Goal: Complete application form: Complete application form

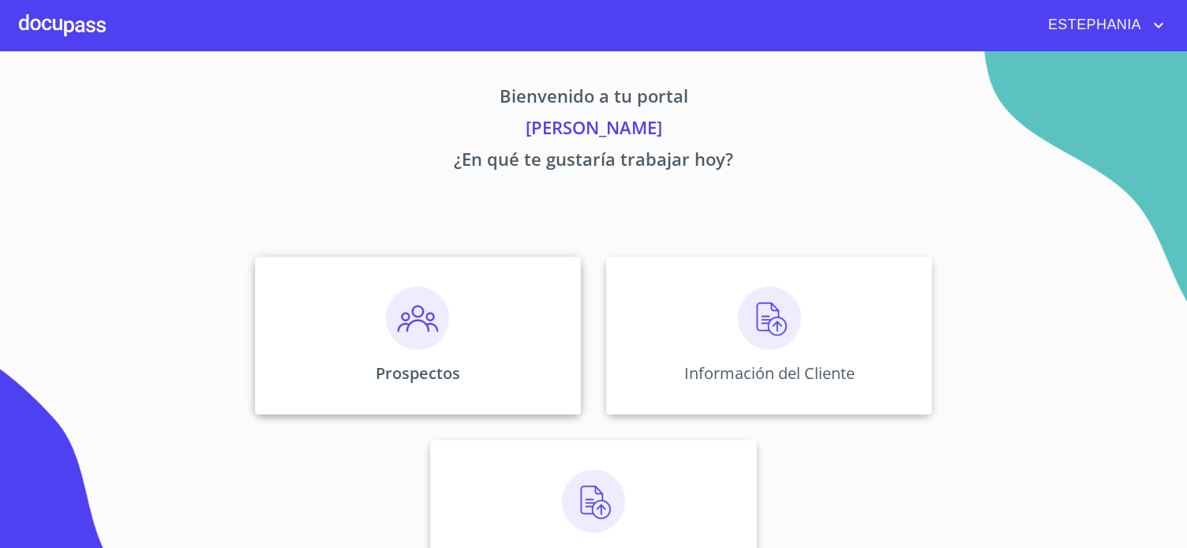
scroll to position [61, 0]
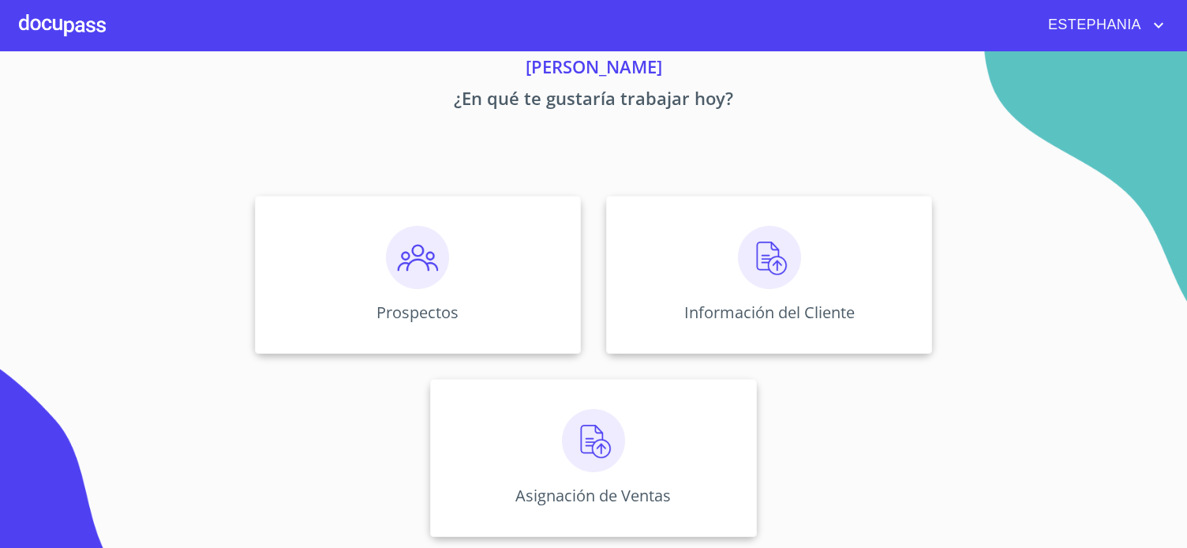
click at [80, 15] on div at bounding box center [62, 25] width 87 height 51
click at [498, 284] on div "Prospectos" at bounding box center [418, 275] width 326 height 158
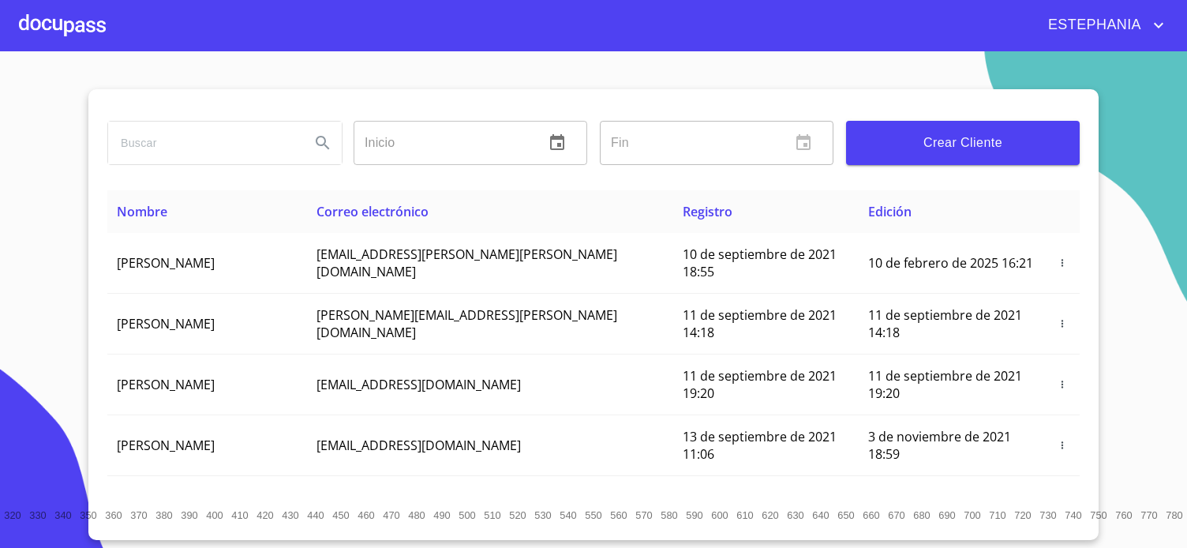
click at [285, 135] on input "search" at bounding box center [202, 143] width 189 height 43
type input "martha benito torres"
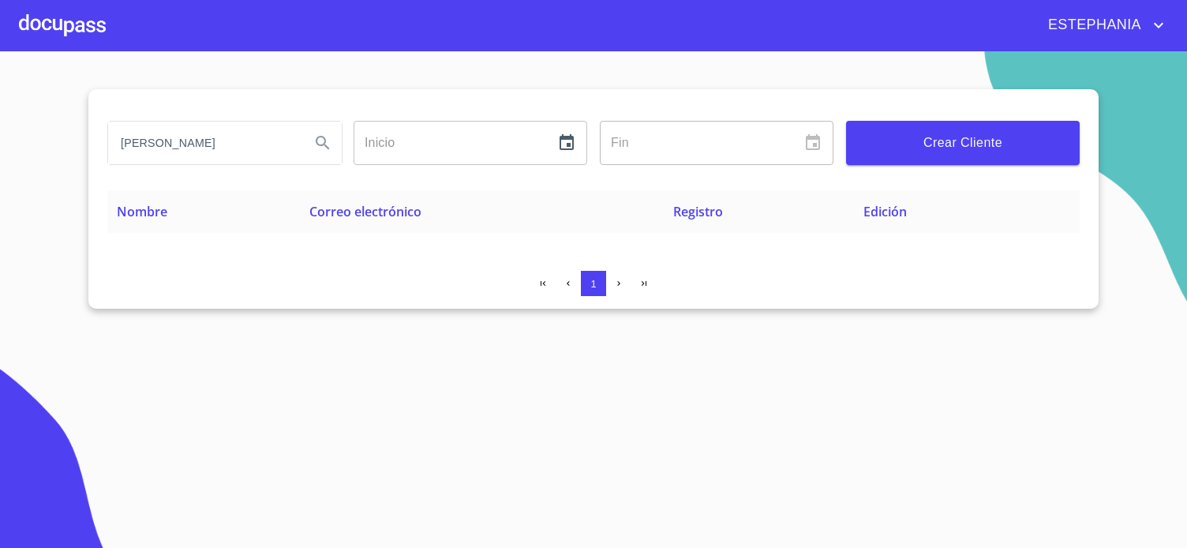
click at [82, 36] on div at bounding box center [62, 25] width 87 height 51
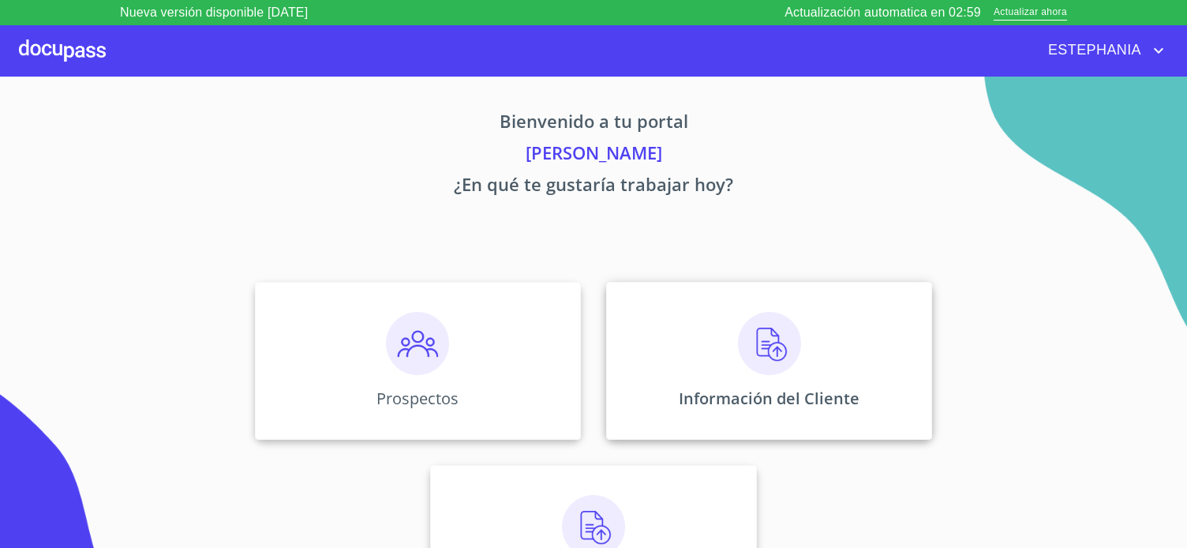
click at [820, 370] on div "Información del Cliente" at bounding box center [769, 361] width 326 height 158
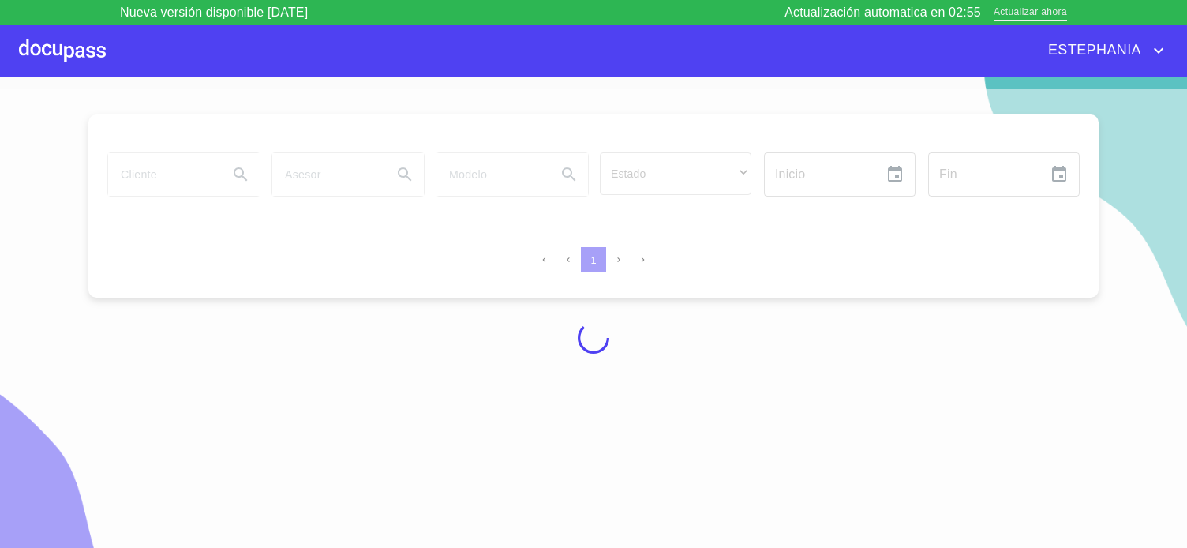
click at [1055, 17] on span "Actualizar ahora" at bounding box center [1030, 13] width 73 height 17
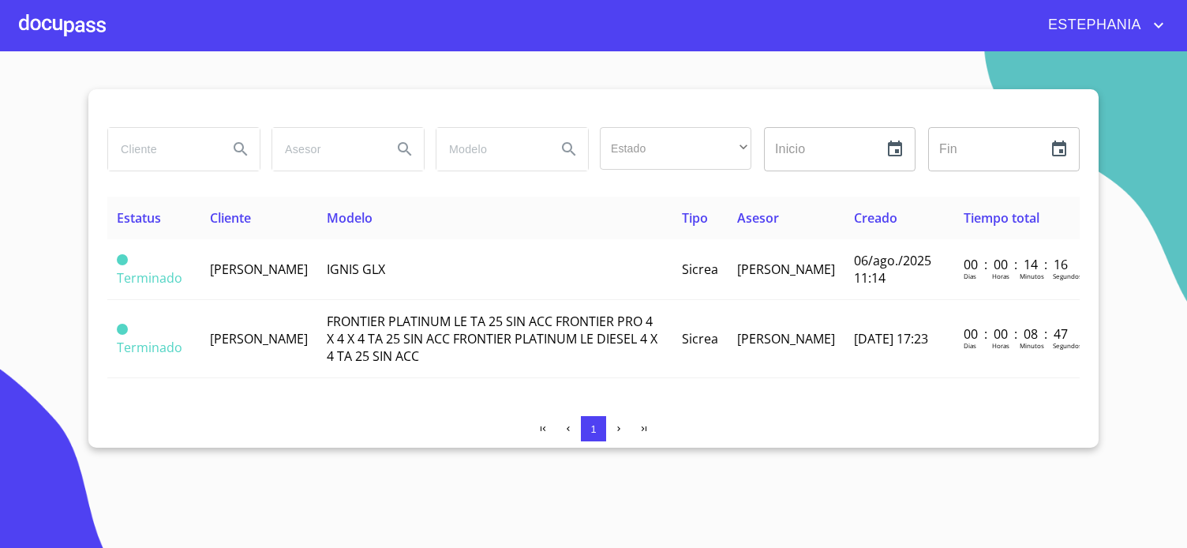
click at [56, 21] on div at bounding box center [62, 25] width 87 height 51
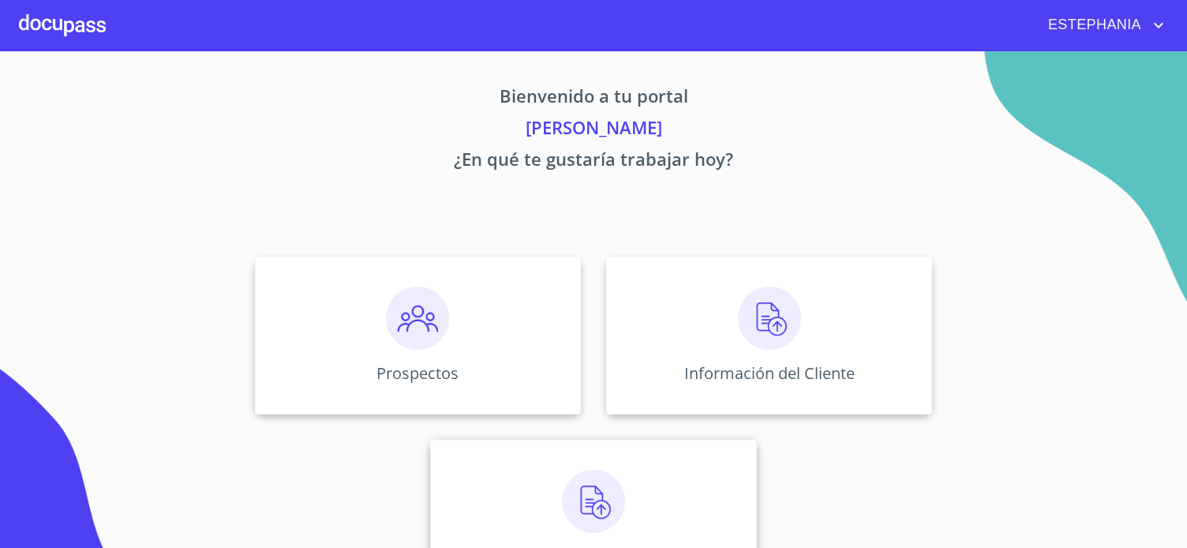
scroll to position [61, 0]
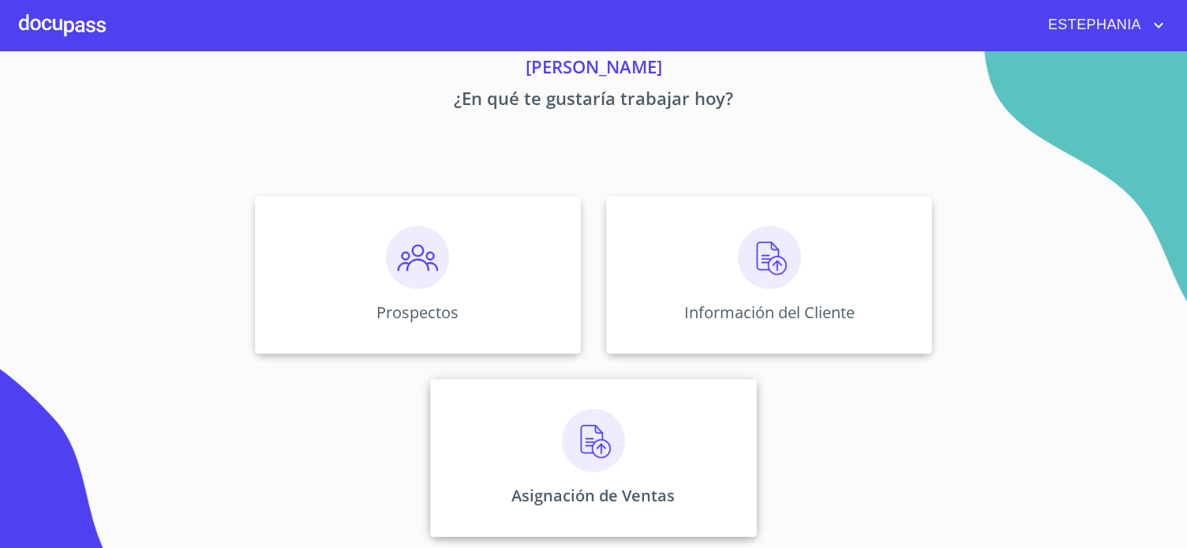
click at [652, 439] on div "Asignación de Ventas" at bounding box center [593, 458] width 326 height 158
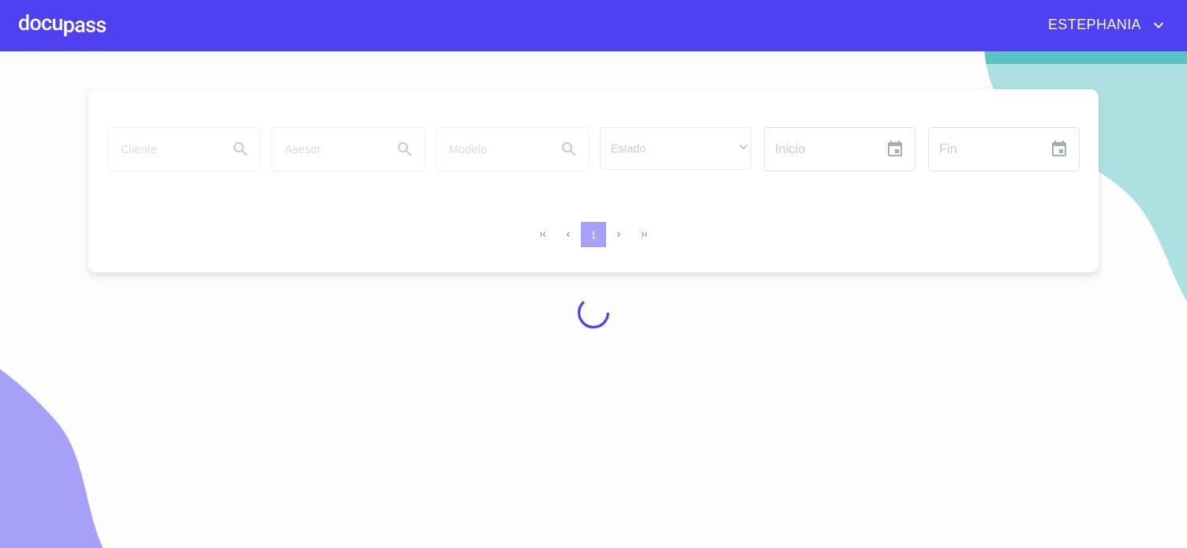
click at [78, 32] on div at bounding box center [62, 25] width 87 height 51
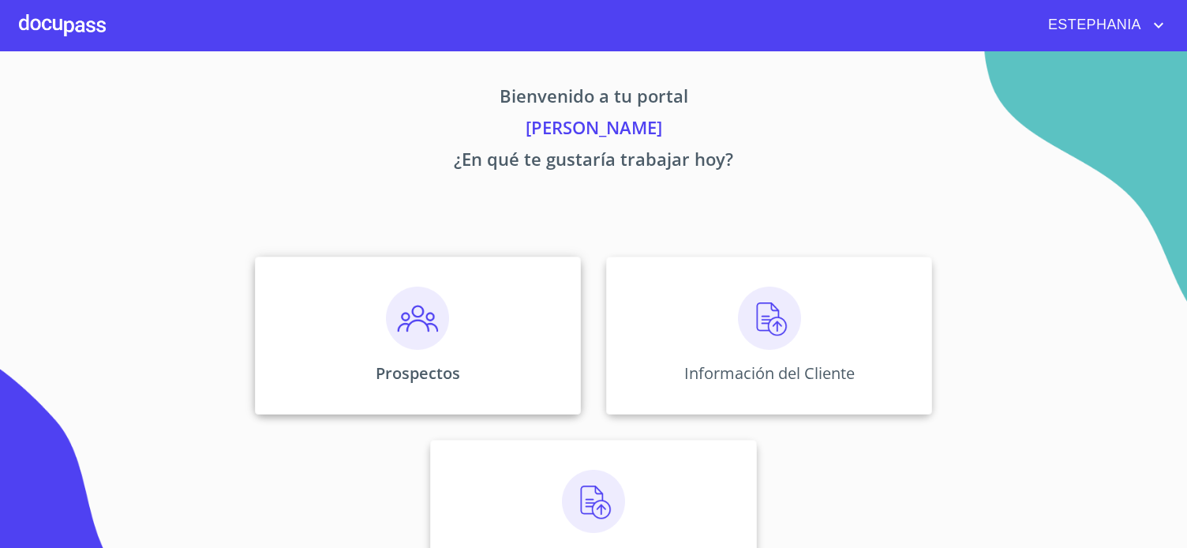
click at [393, 351] on div "Prospectos" at bounding box center [418, 335] width 326 height 158
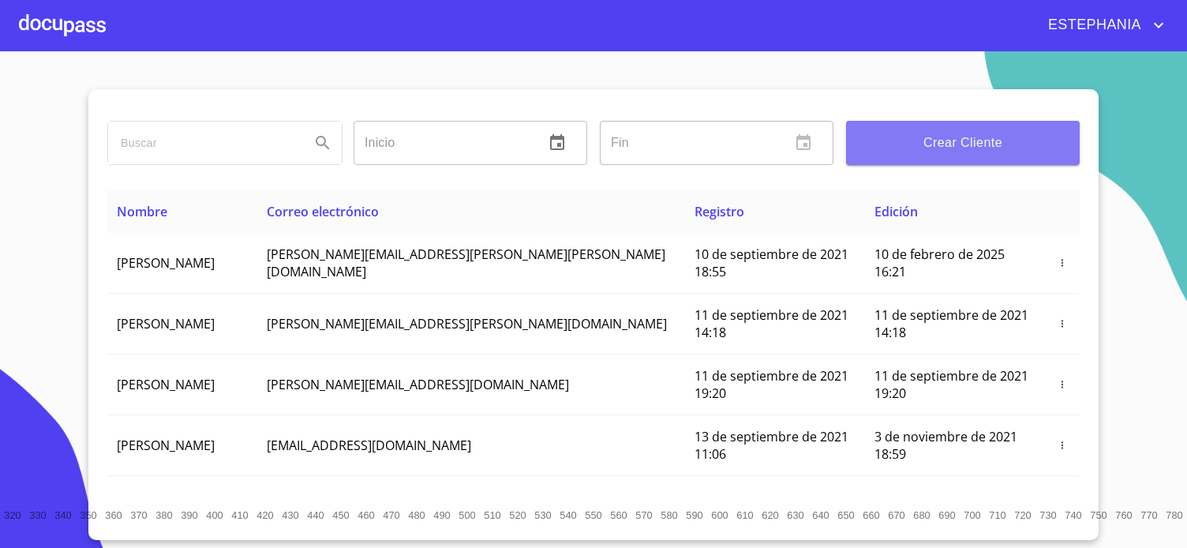
click at [964, 154] on button "Crear Cliente" at bounding box center [963, 143] width 234 height 44
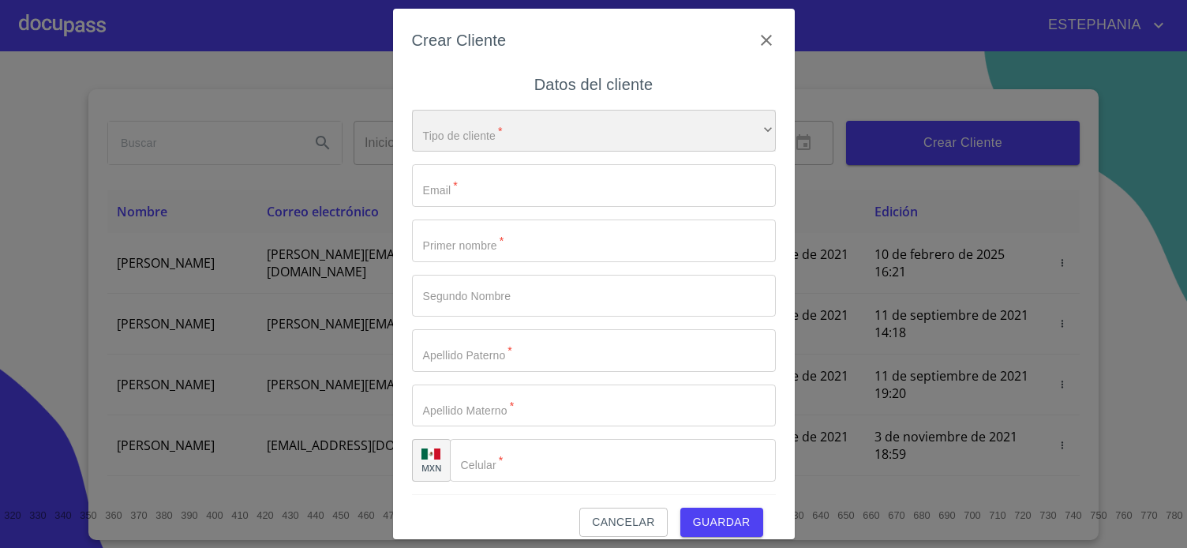
click at [608, 136] on div "​" at bounding box center [594, 131] width 364 height 43
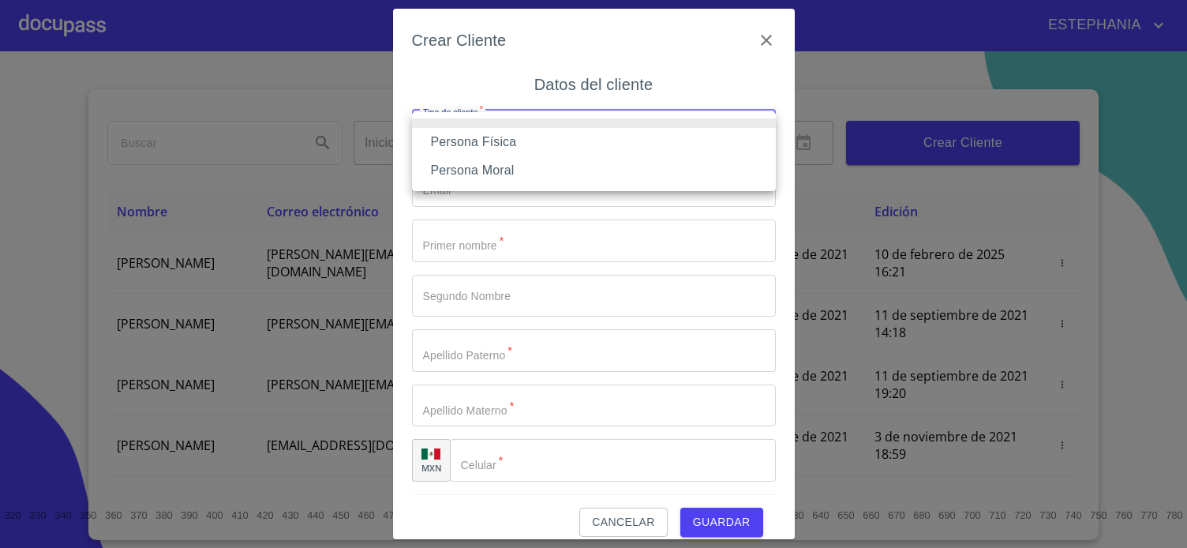
click at [520, 141] on li "Persona Física" at bounding box center [594, 142] width 364 height 28
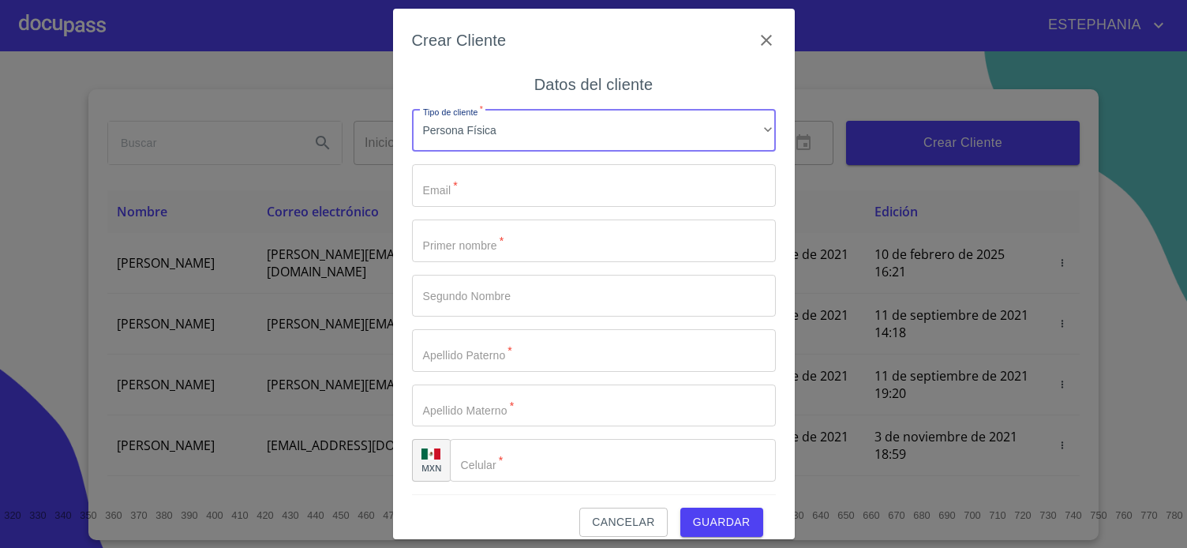
click at [529, 185] on input "Tipo de cliente   *" at bounding box center [594, 185] width 364 height 43
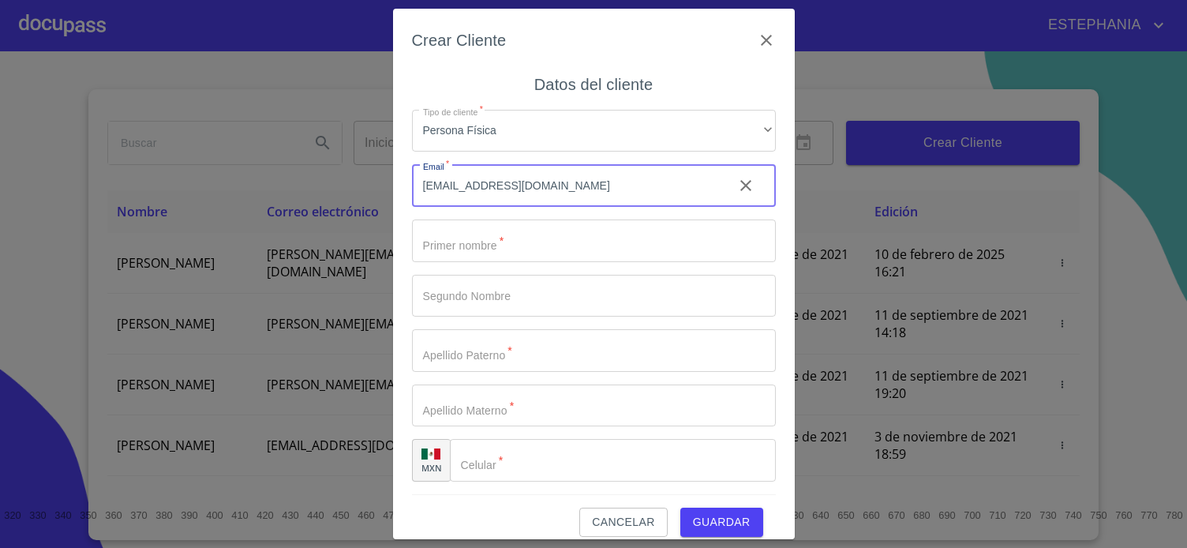
click at [536, 219] on div "Tipo de cliente   * Persona Física ​ Email   * [EMAIL_ADDRESS][DOMAIN_NAME] ​ P…" at bounding box center [594, 296] width 364 height 398
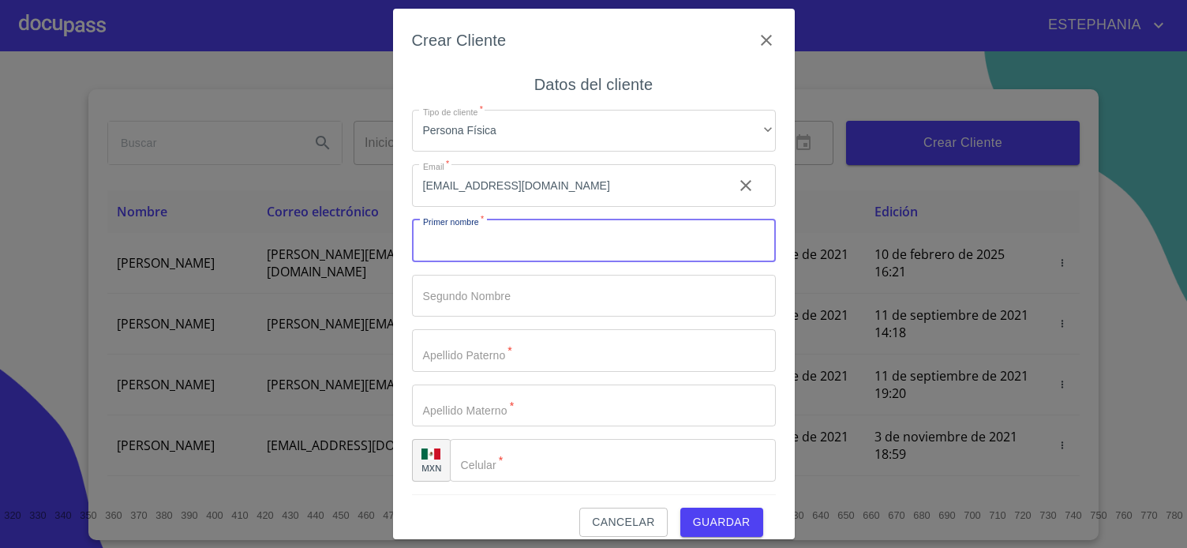
click at [541, 243] on input "Tipo de cliente   *" at bounding box center [594, 240] width 364 height 43
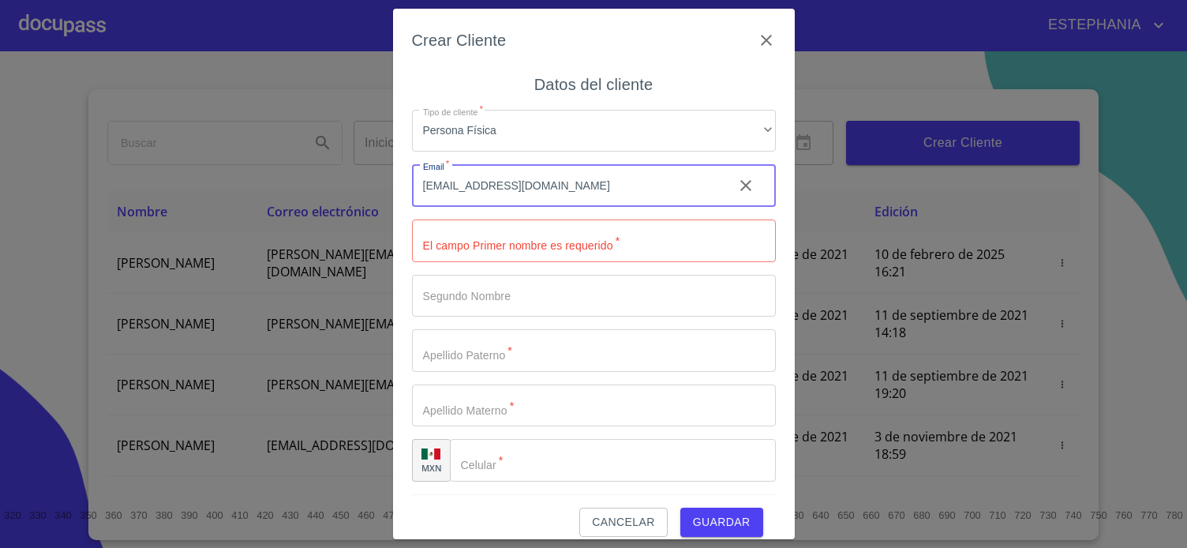
drag, startPoint x: 469, startPoint y: 184, endPoint x: 297, endPoint y: 173, distance: 172.4
click at [412, 173] on input "[EMAIL_ADDRESS][DOMAIN_NAME]" at bounding box center [566, 185] width 309 height 43
click at [535, 234] on input "Tipo de cliente   *" at bounding box center [594, 240] width 364 height 43
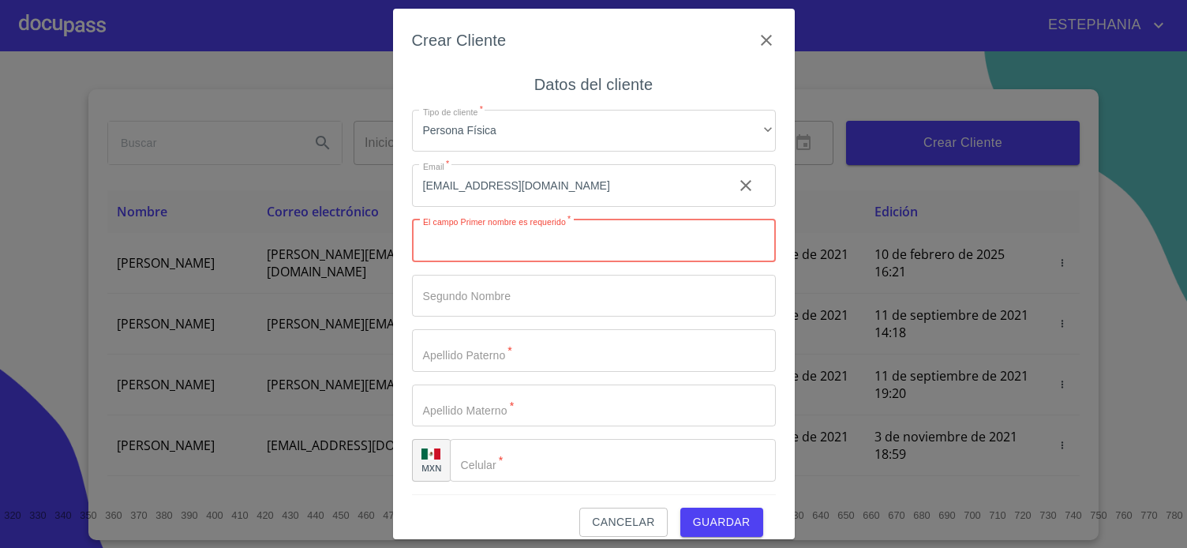
click at [455, 180] on input "[EMAIL_ADDRESS][DOMAIN_NAME]" at bounding box center [566, 185] width 309 height 43
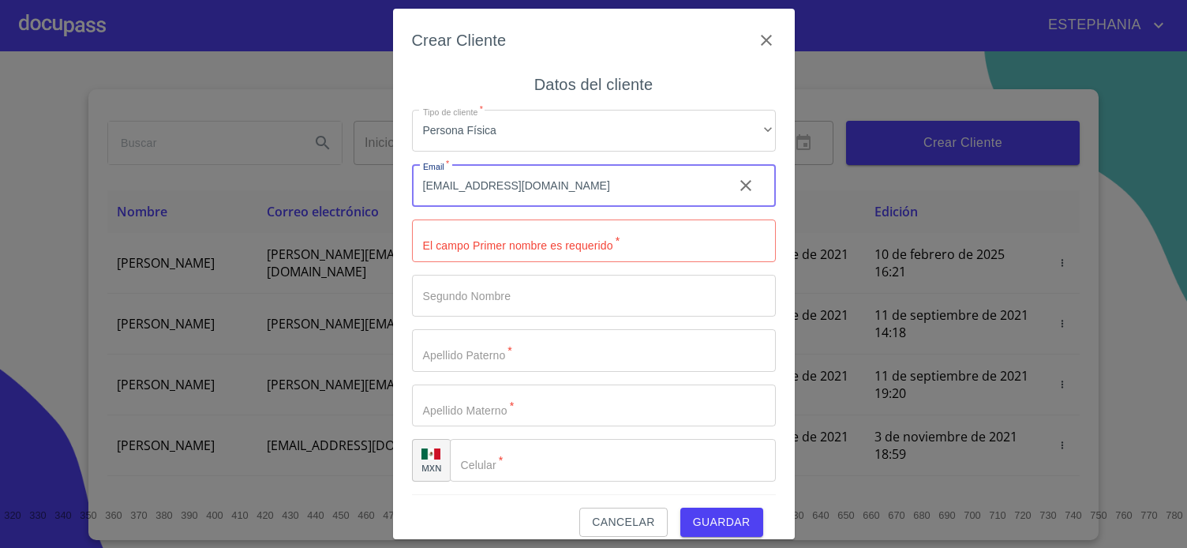
type input "[EMAIL_ADDRESS][DOMAIN_NAME]"
click at [625, 237] on input "Tipo de cliente   *" at bounding box center [594, 240] width 364 height 43
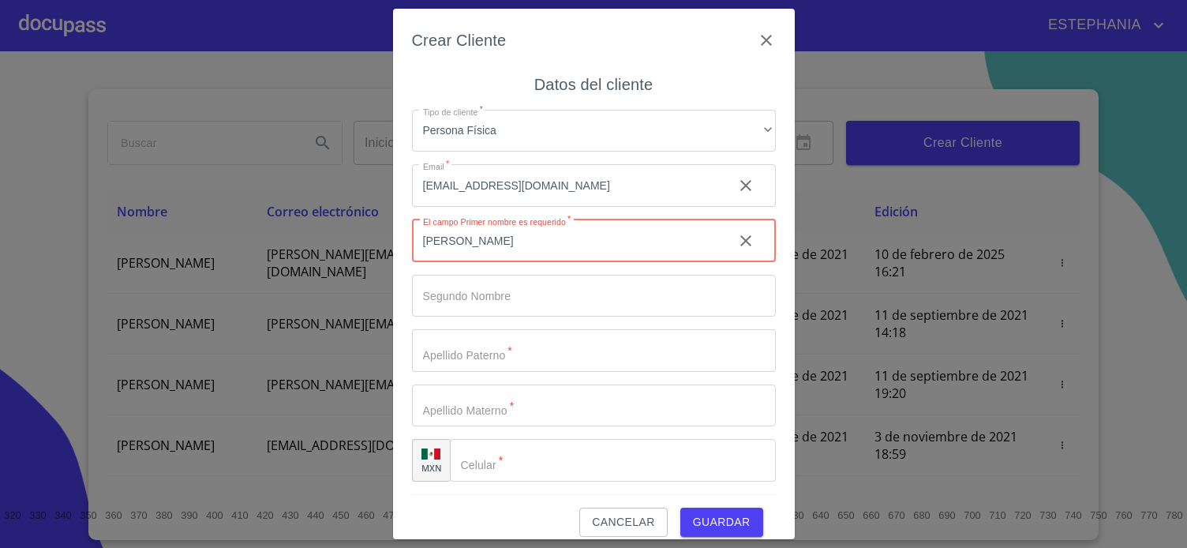
type input "[PERSON_NAME]"
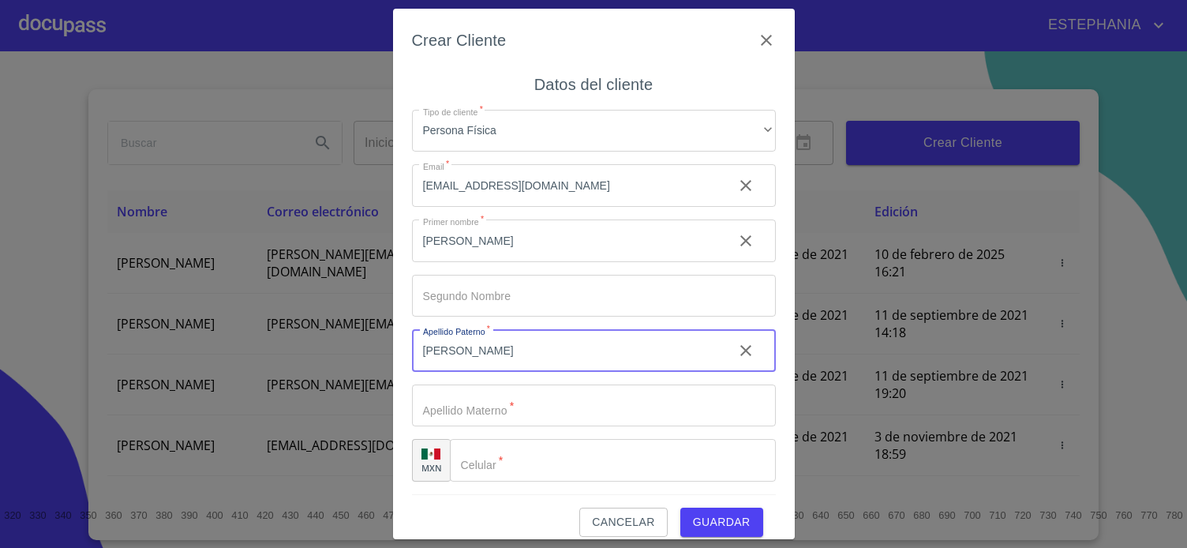
type input "[PERSON_NAME]"
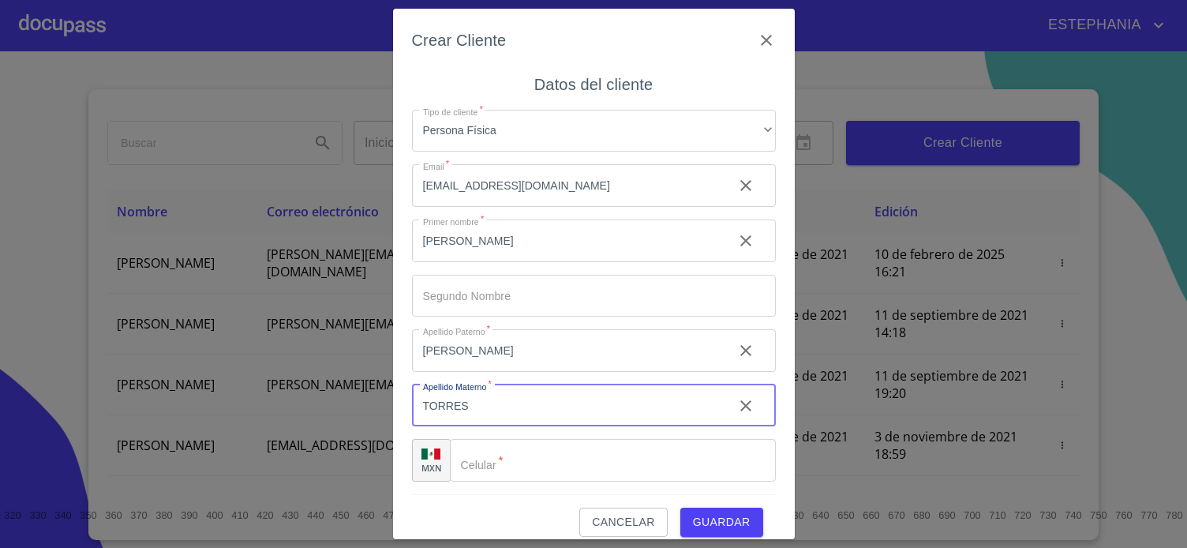
type input "TORRES"
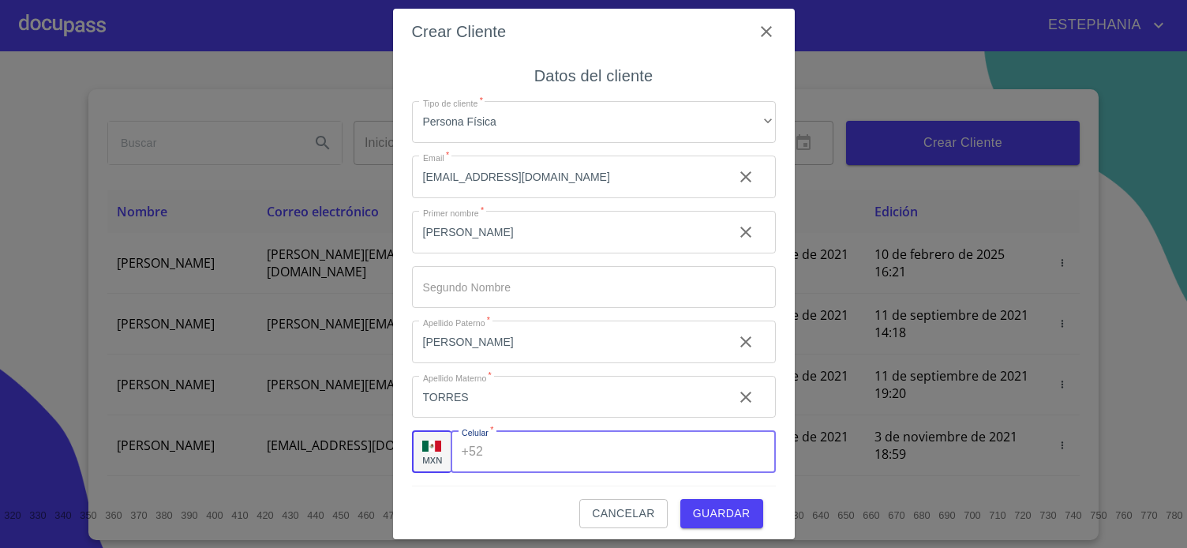
scroll to position [16, 0]
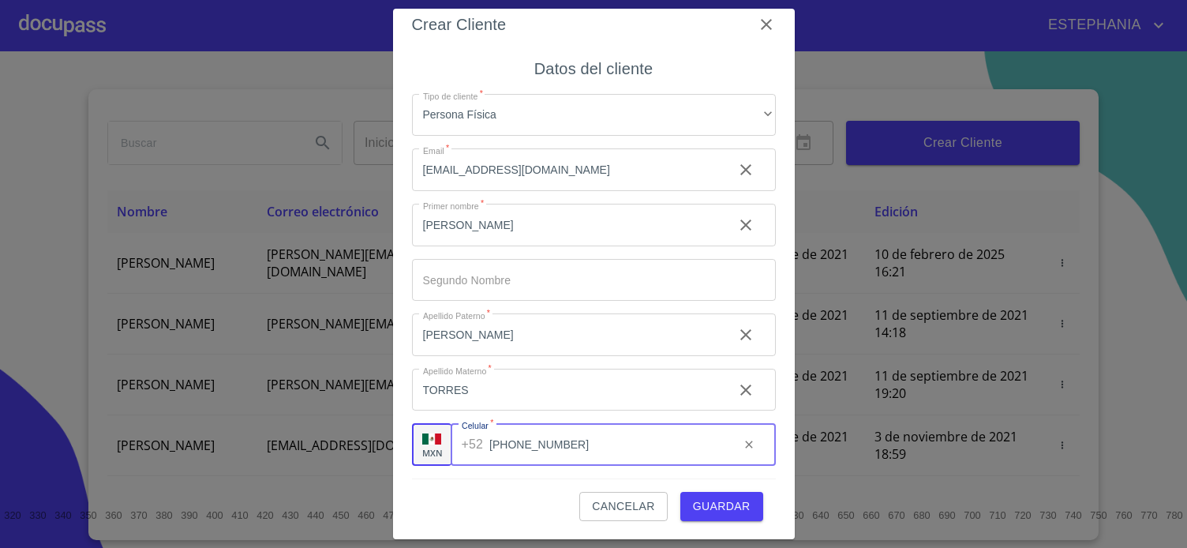
type input "[PHONE_NUMBER]"
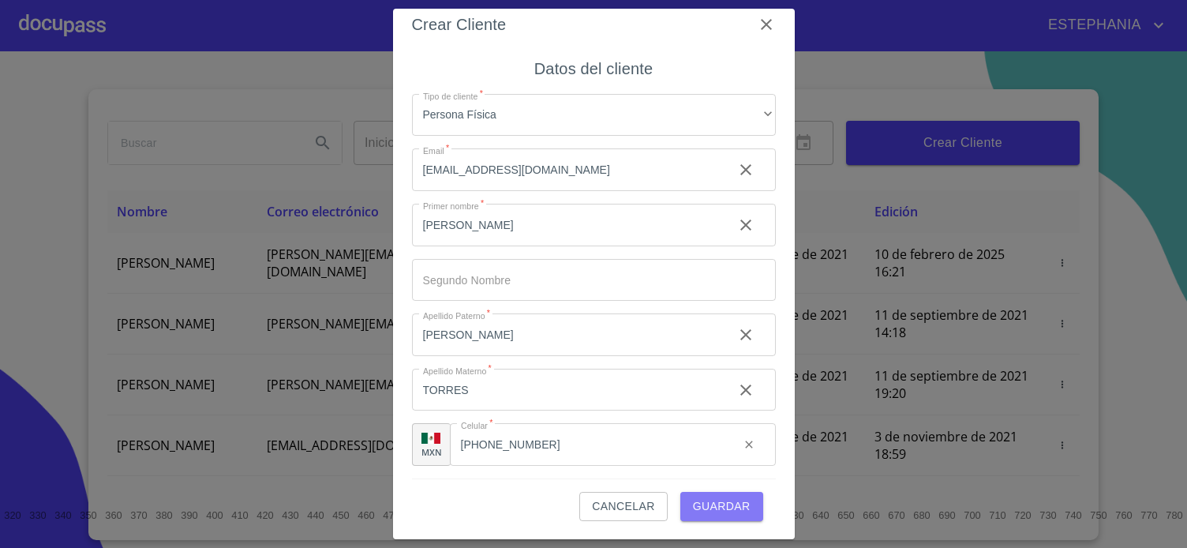
click at [703, 515] on span "Guardar" at bounding box center [722, 506] width 58 height 20
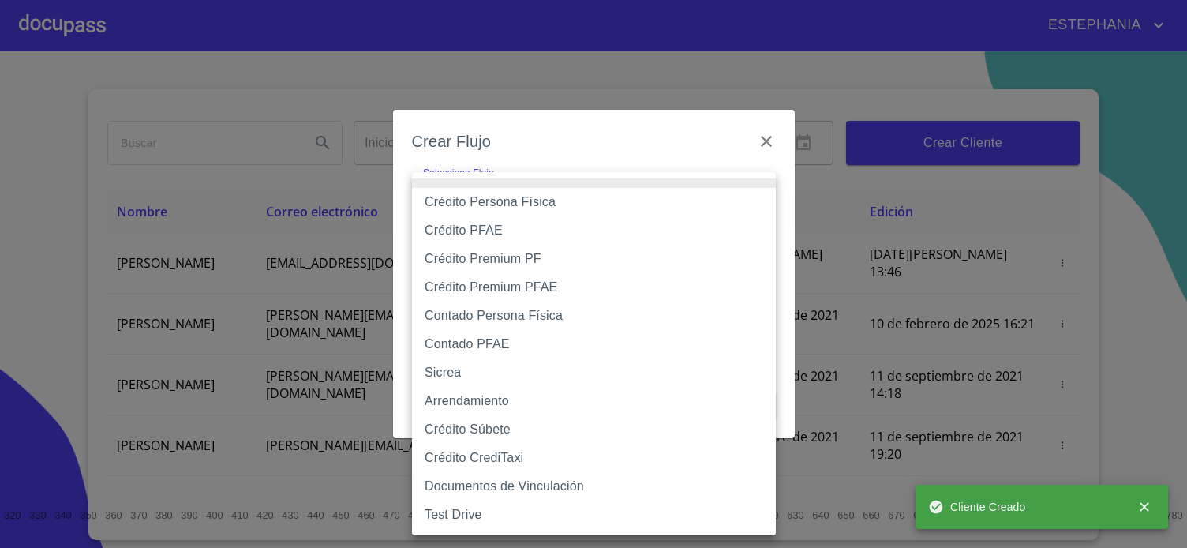
click at [616, 198] on body "ESTEPHANIA Inicio ​ Fin ​ Crear Cliente Nombre Correo electrónico Registro Edic…" at bounding box center [593, 274] width 1187 height 548
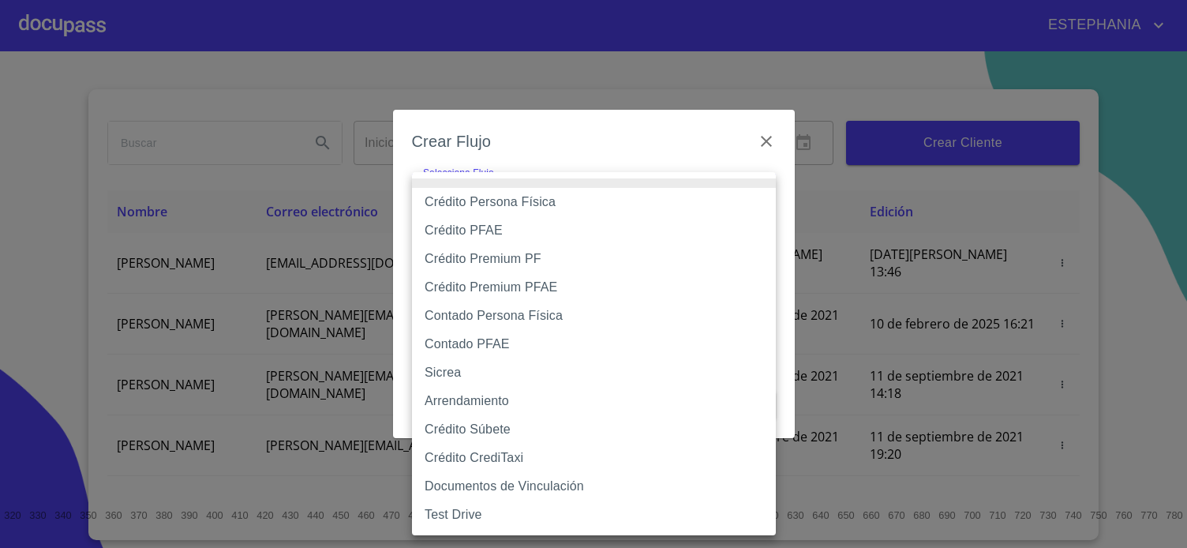
click at [617, 166] on div at bounding box center [593, 274] width 1187 height 548
click at [573, 206] on body "ESTEPHANIA Inicio ​ Fin ​ Crear Cliente Nombre Correo electrónico Registro Edic…" at bounding box center [593, 274] width 1187 height 548
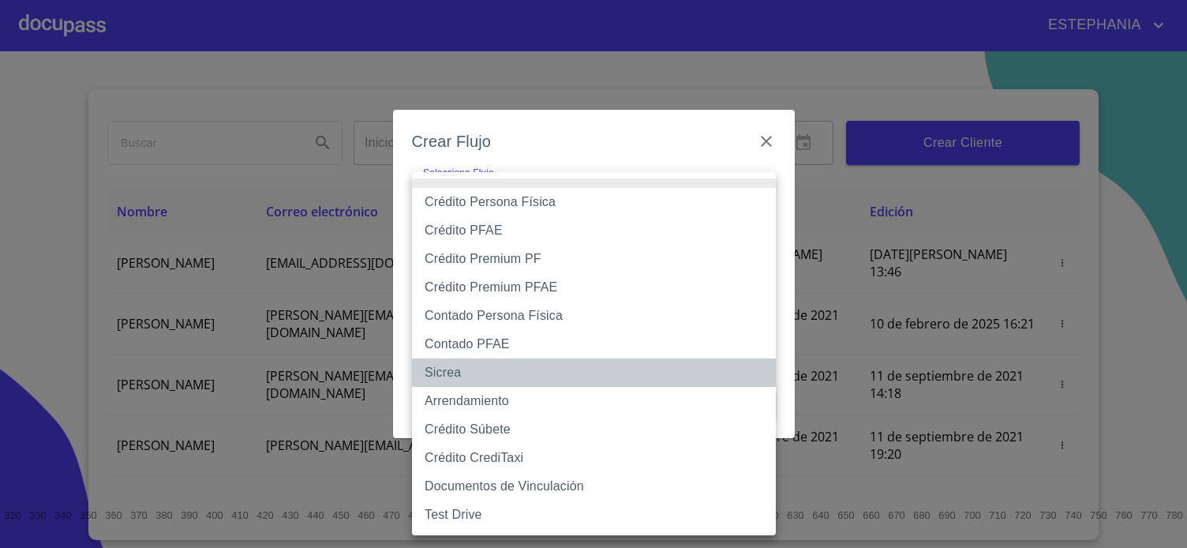
click at [468, 370] on li "Sicrea" at bounding box center [594, 372] width 364 height 28
type input "623996b2ffbf160bd6e2ac1f"
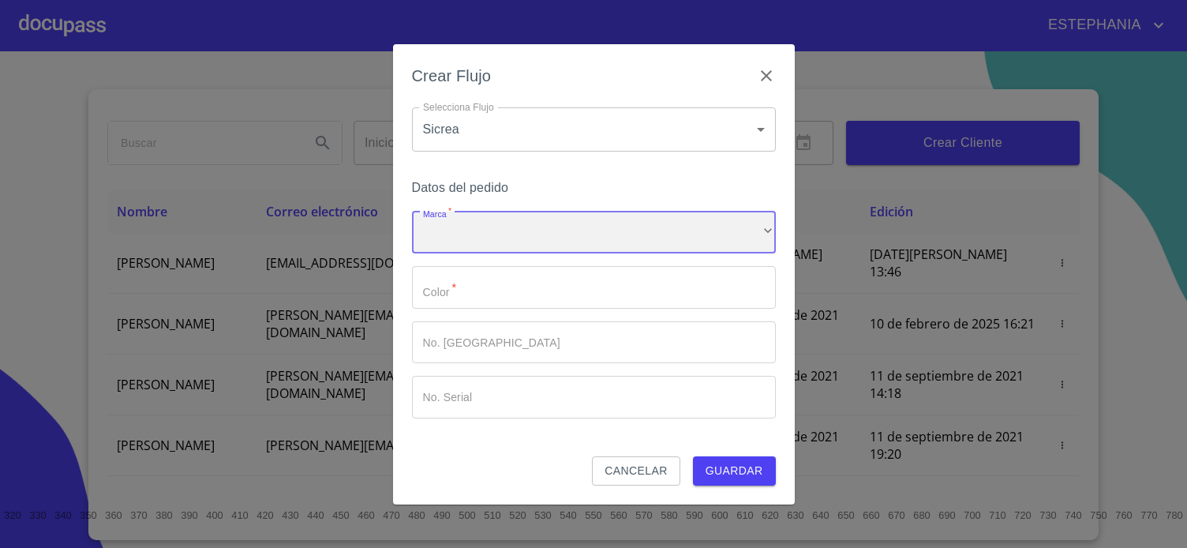
click at [606, 231] on div "​" at bounding box center [594, 233] width 364 height 43
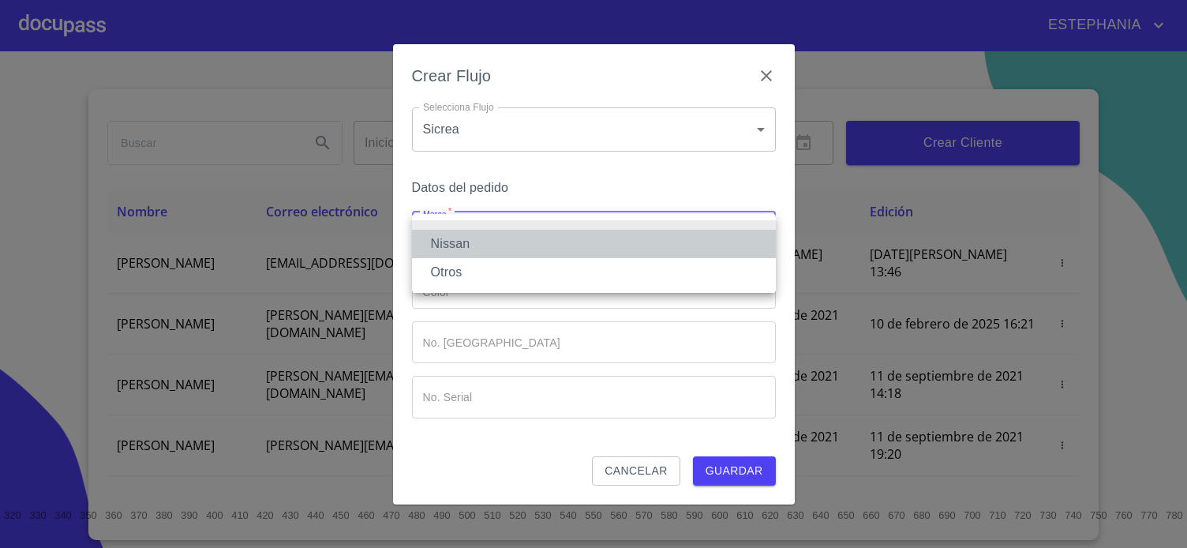
click at [593, 238] on li "Nissan" at bounding box center [594, 244] width 364 height 28
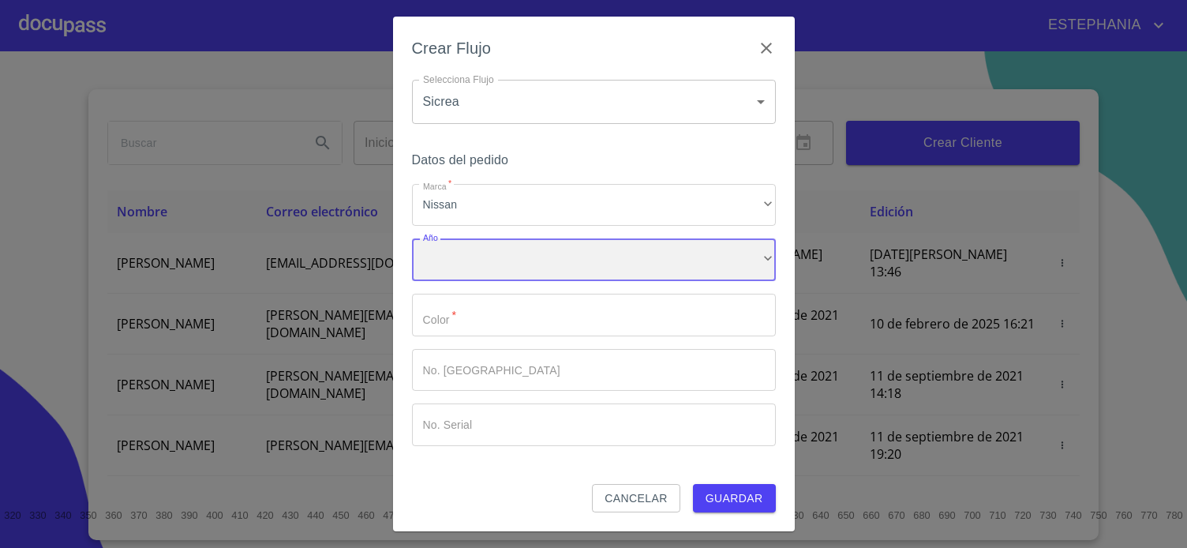
click at [578, 251] on div "​" at bounding box center [594, 259] width 364 height 43
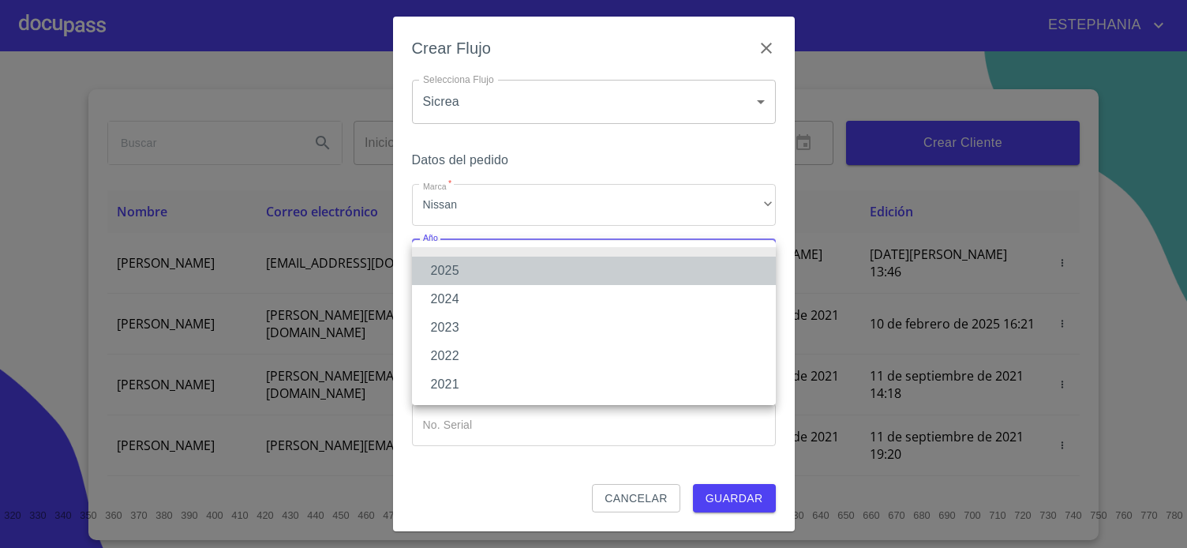
click at [470, 270] on li "2025" at bounding box center [594, 270] width 364 height 28
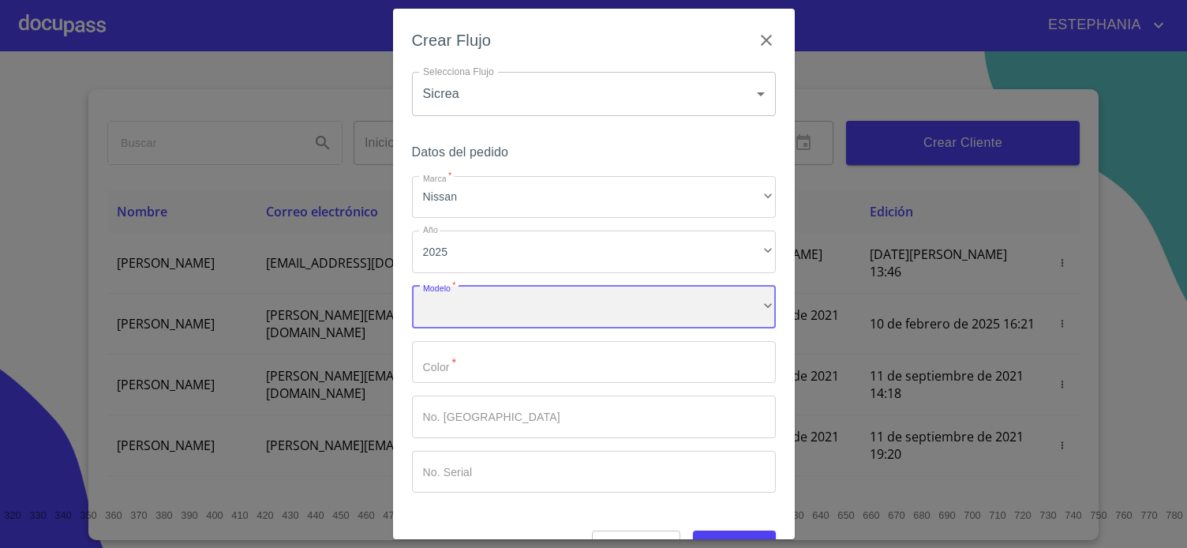
click at [498, 324] on div "​" at bounding box center [594, 307] width 364 height 43
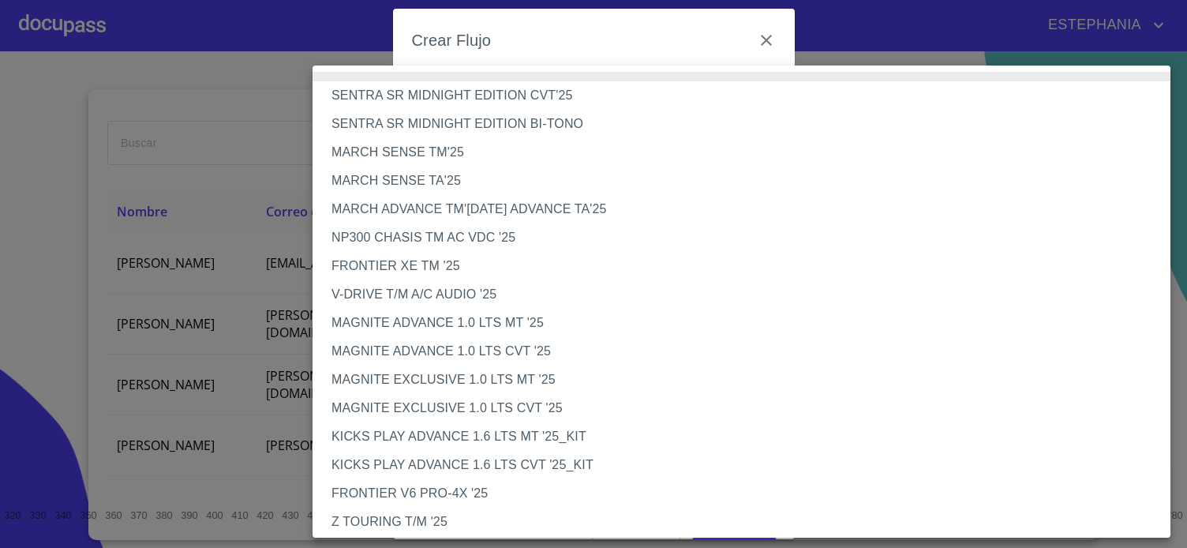
click at [465, 294] on li "V-DRIVE T/M A/C AUDIO '25" at bounding box center [742, 294] width 858 height 28
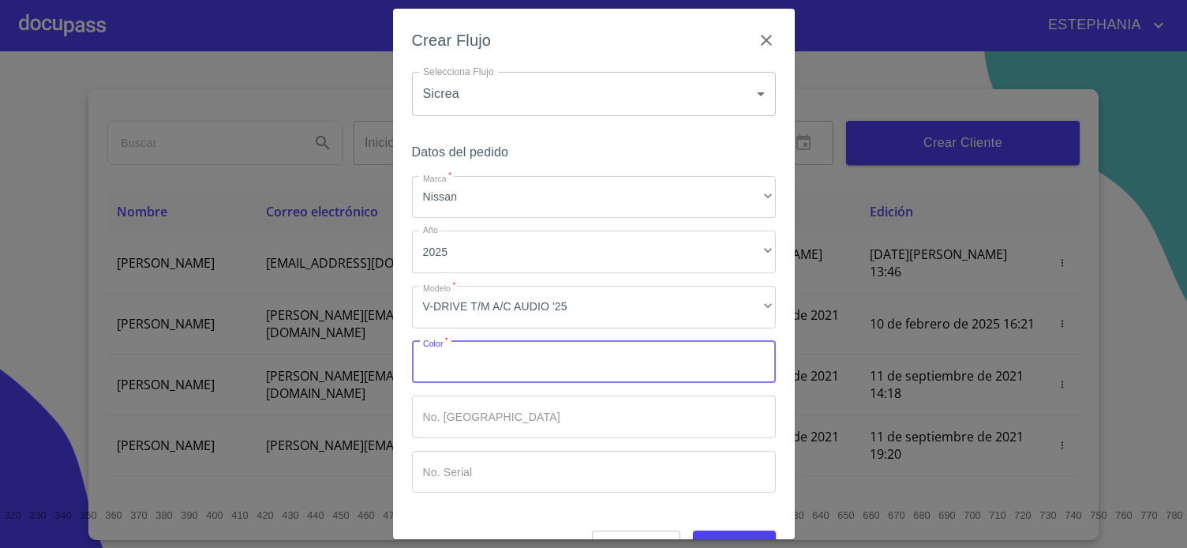
click at [555, 364] on input "Marca   *" at bounding box center [594, 362] width 364 height 43
type input "PLATA"
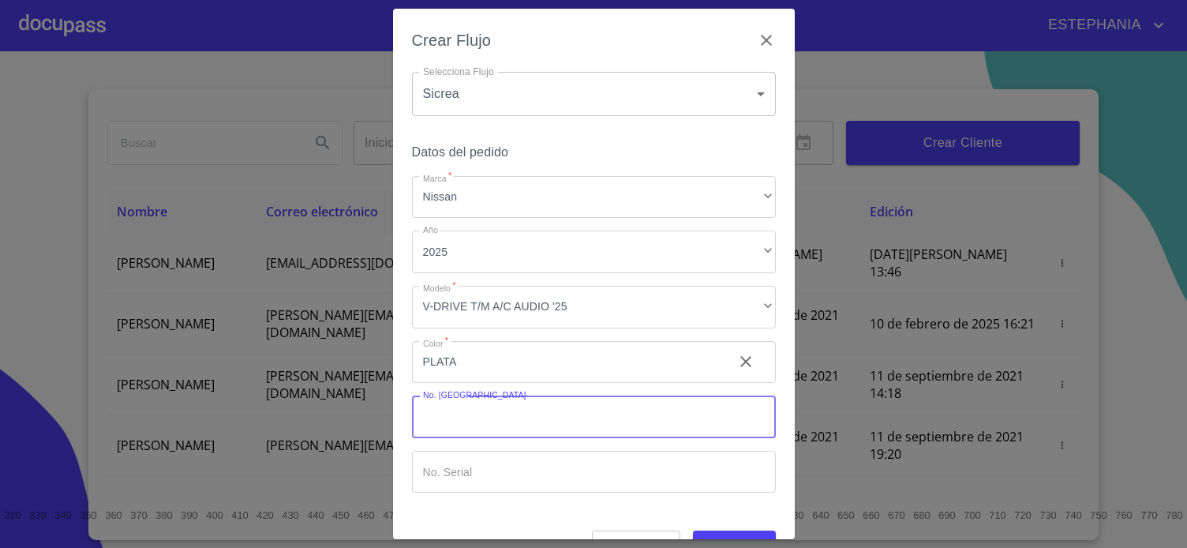
click at [687, 423] on input "Marca   *" at bounding box center [594, 416] width 364 height 43
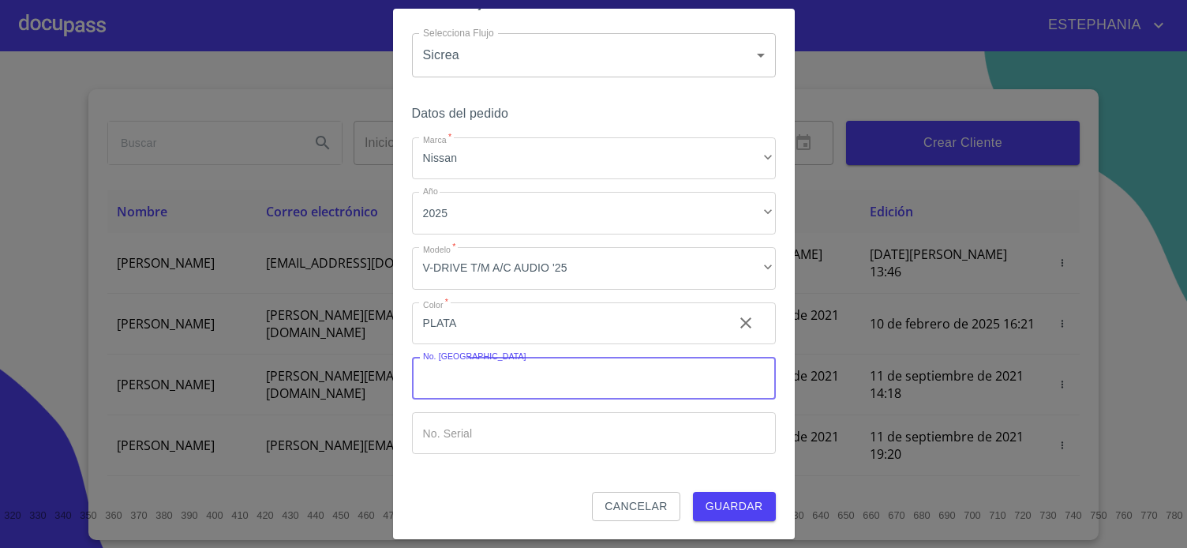
click at [735, 512] on span "Guardar" at bounding box center [735, 506] width 58 height 20
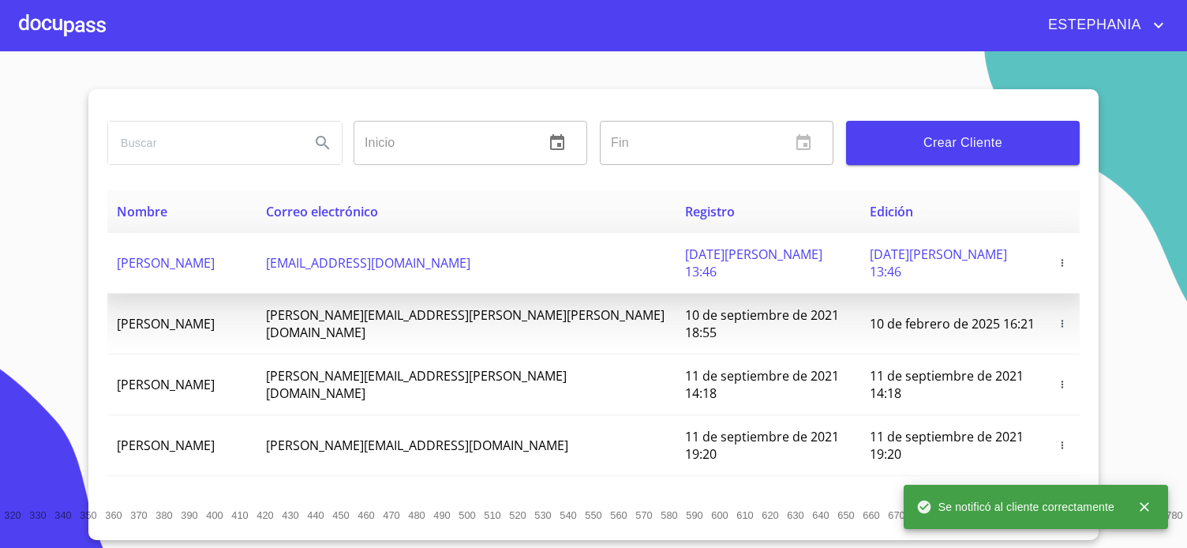
click at [212, 262] on span "[PERSON_NAME]" at bounding box center [166, 262] width 98 height 17
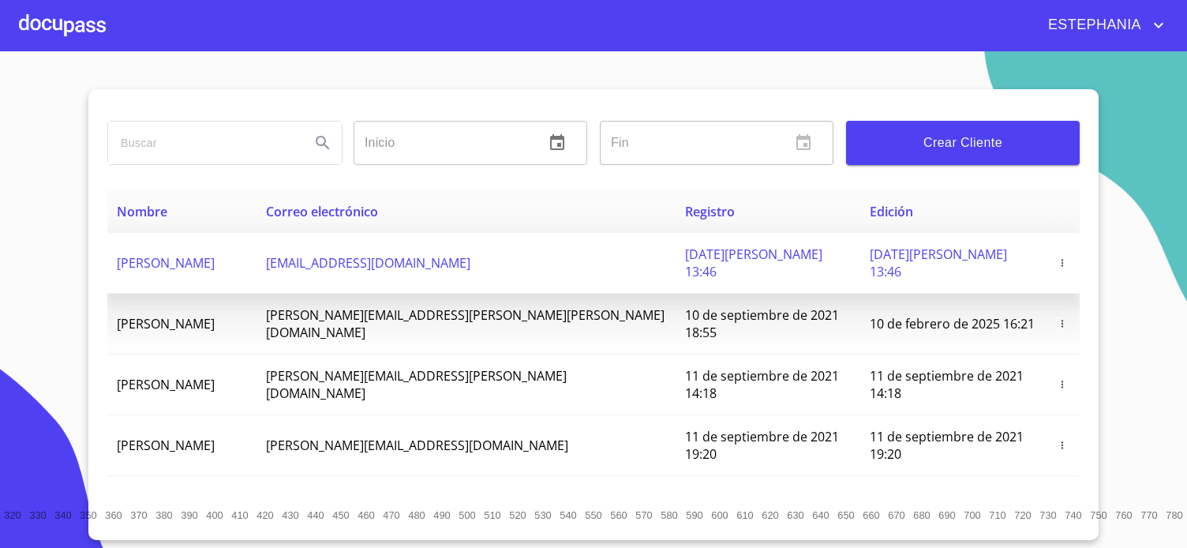
click at [180, 257] on span "[PERSON_NAME]" at bounding box center [166, 262] width 98 height 17
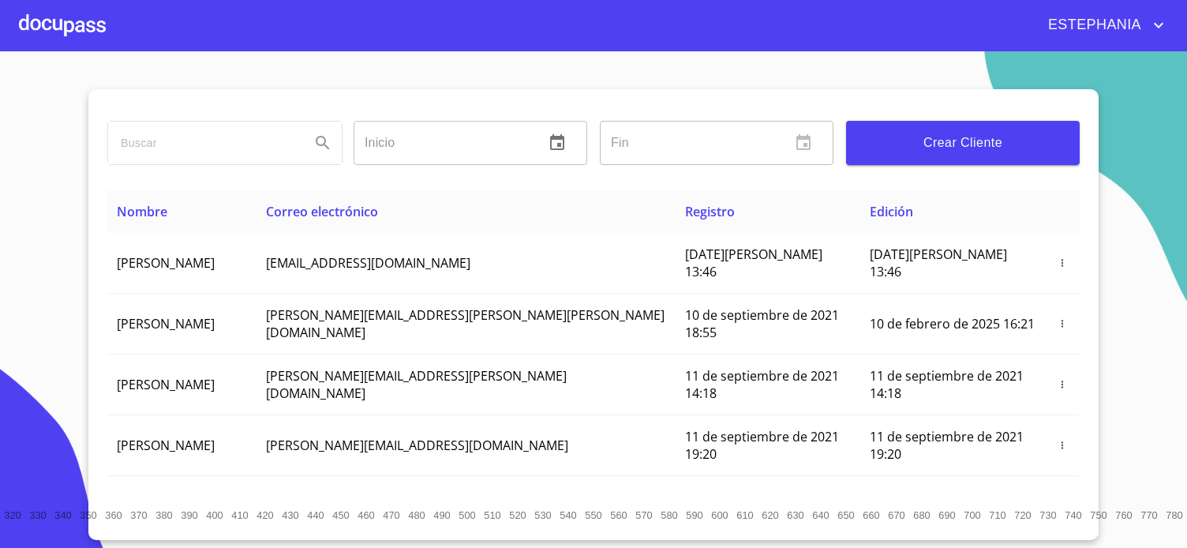
click at [84, 35] on div at bounding box center [62, 25] width 87 height 51
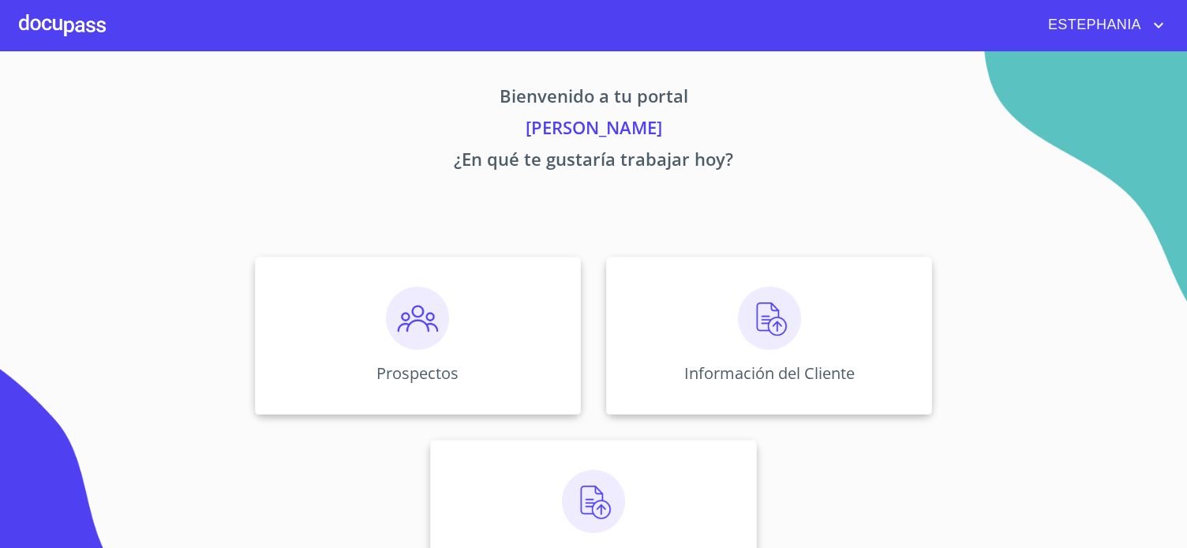
click at [273, 445] on div "Prospectos Información del Cliente Asignación de Ventas" at bounding box center [593, 427] width 979 height 366
click at [398, 324] on img at bounding box center [417, 317] width 63 height 63
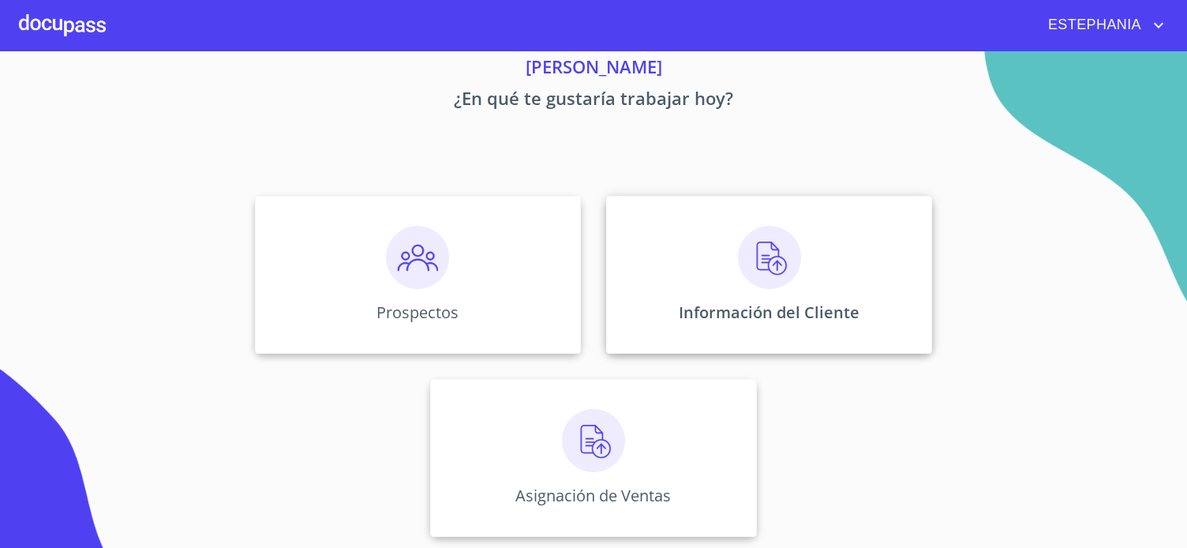
click at [743, 340] on div "Información del Cliente" at bounding box center [769, 275] width 326 height 158
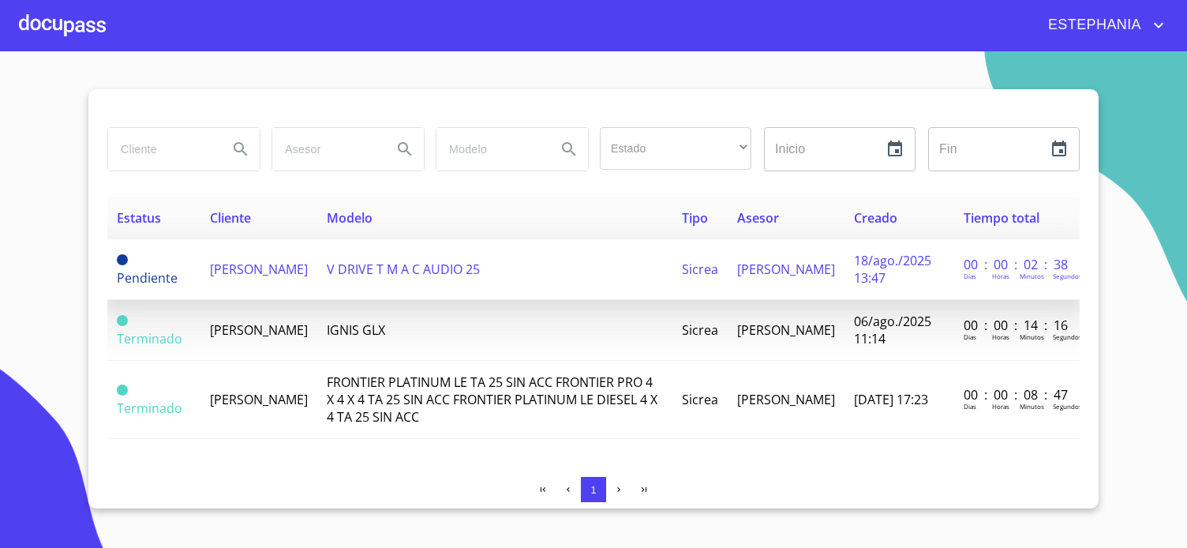
click at [295, 264] on span "[PERSON_NAME]" at bounding box center [259, 268] width 98 height 17
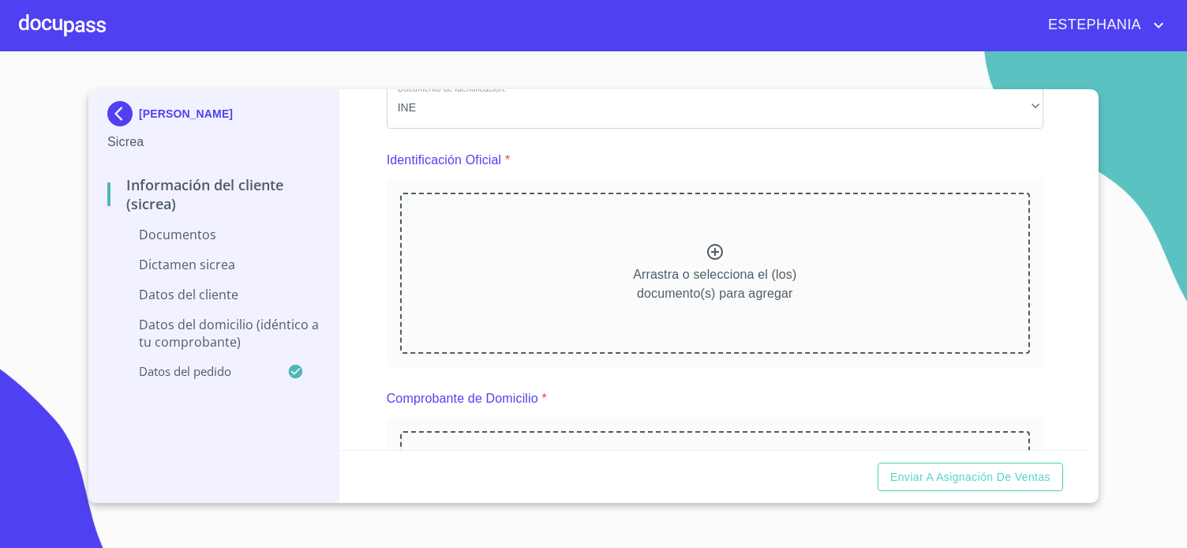
scroll to position [103, 0]
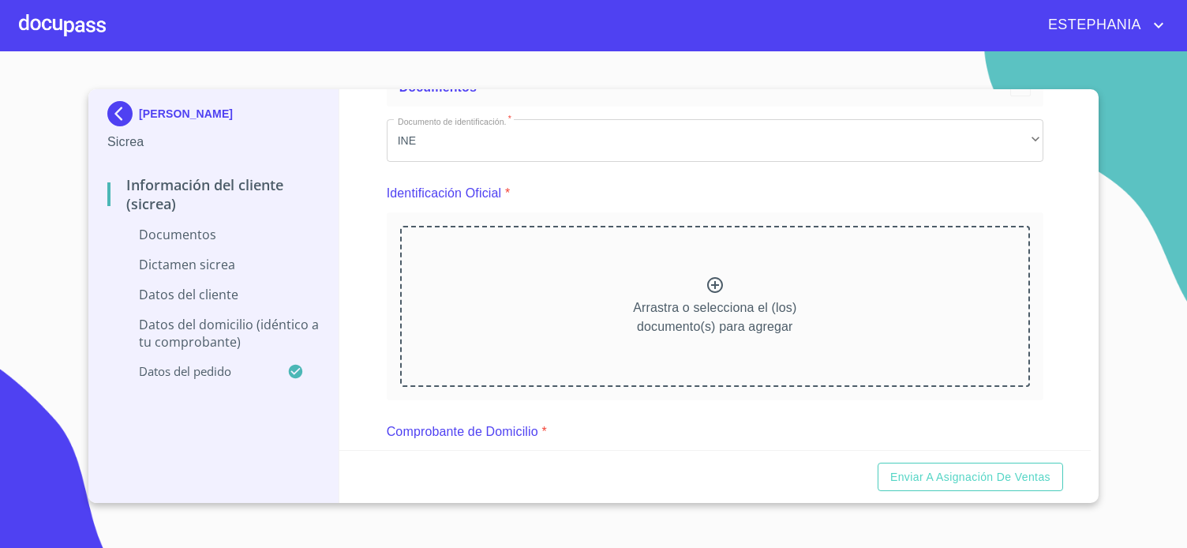
click at [736, 301] on p "Arrastra o selecciona el (los) documento(s) para agregar" at bounding box center [714, 317] width 163 height 38
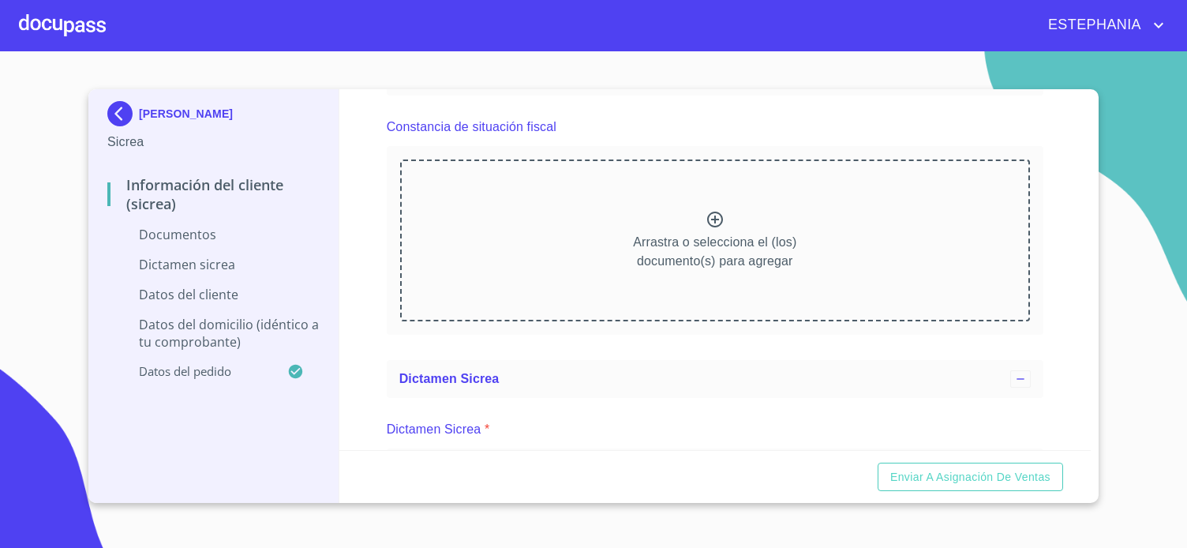
scroll to position [1142, 0]
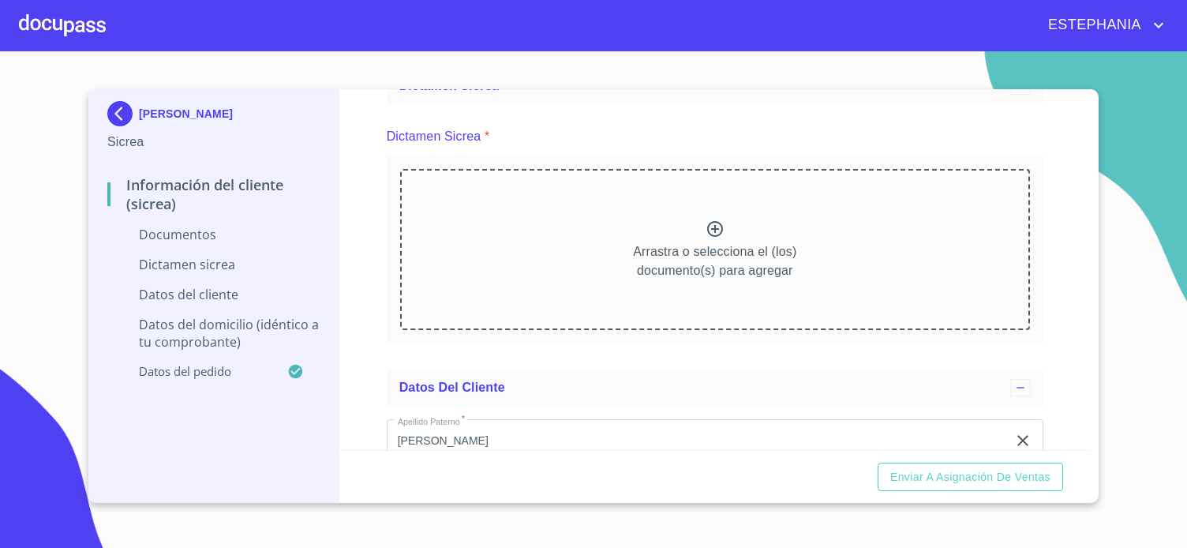
scroll to position [1973, 0]
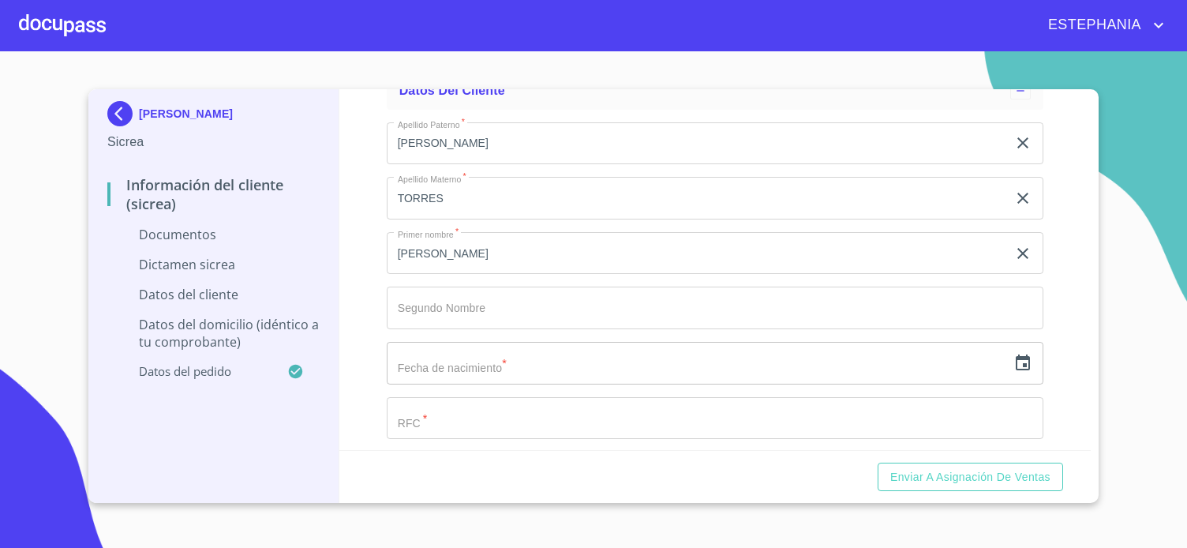
scroll to position [2596, 0]
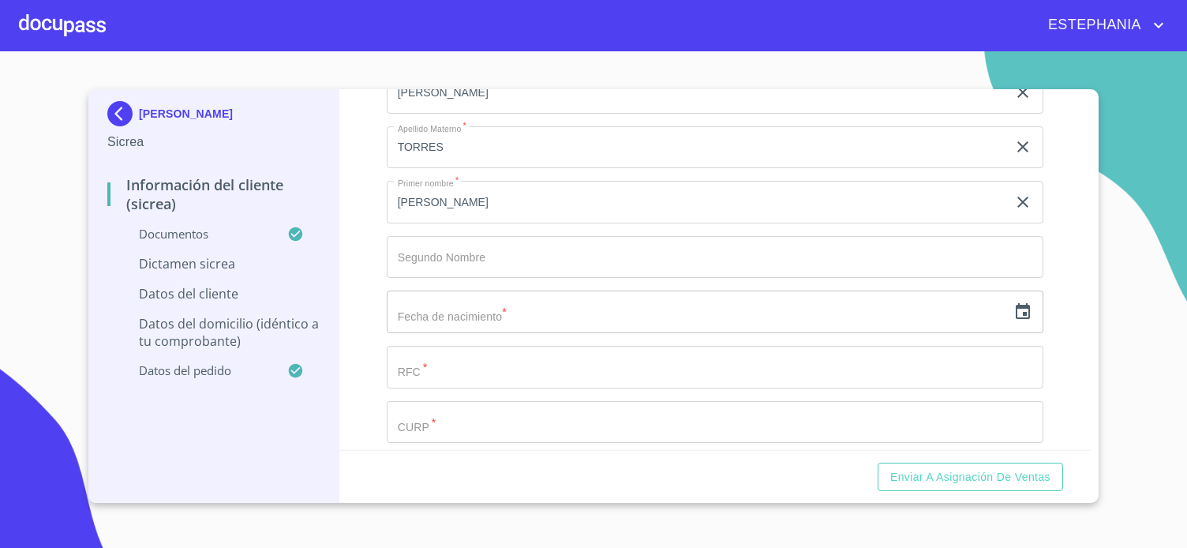
scroll to position [3323, 0]
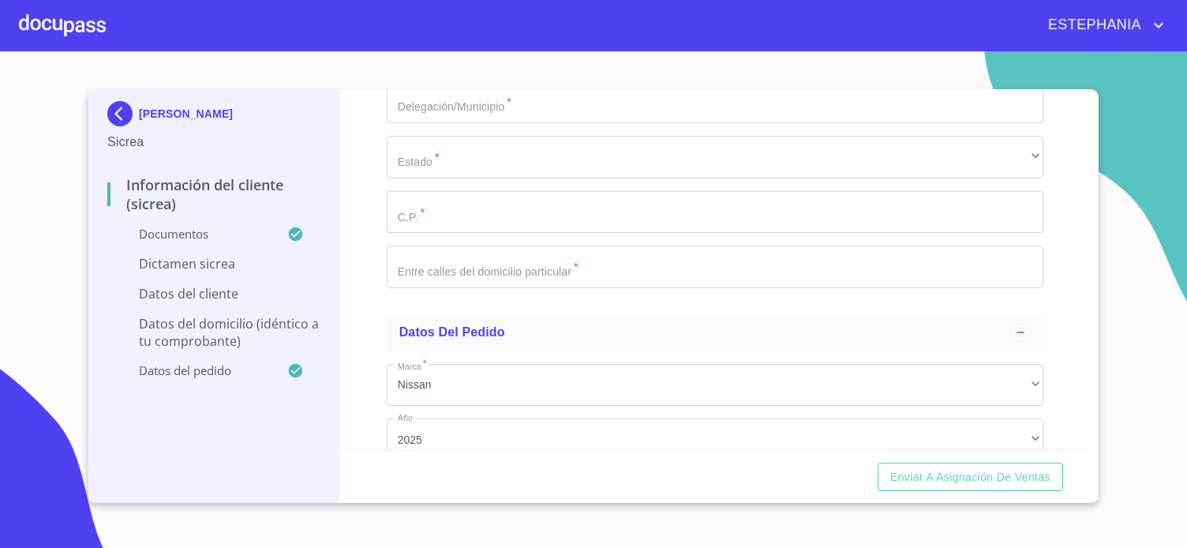
type input "2_"
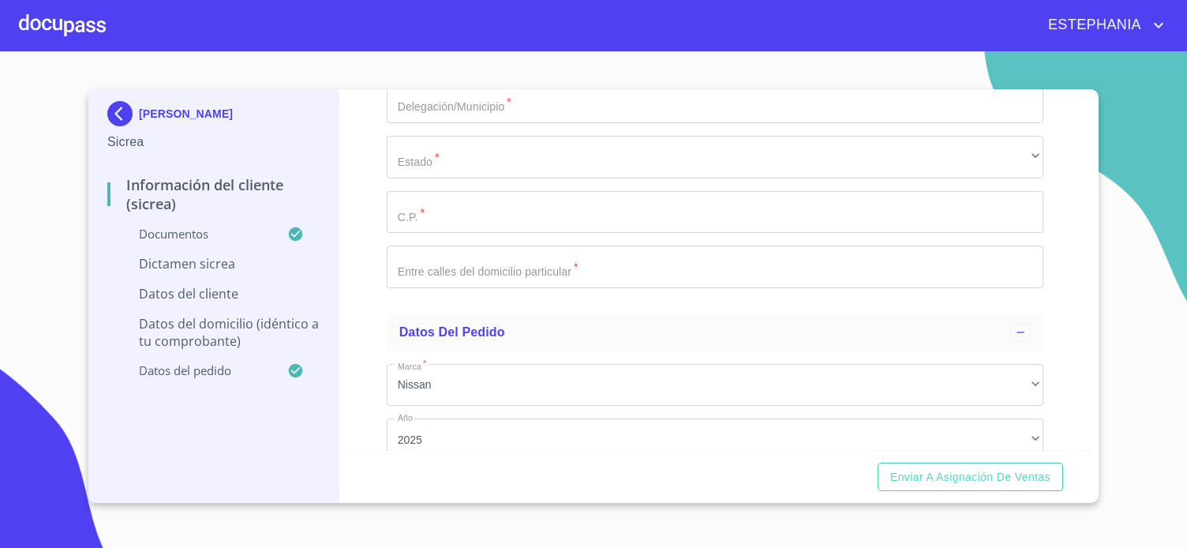
type input "20"
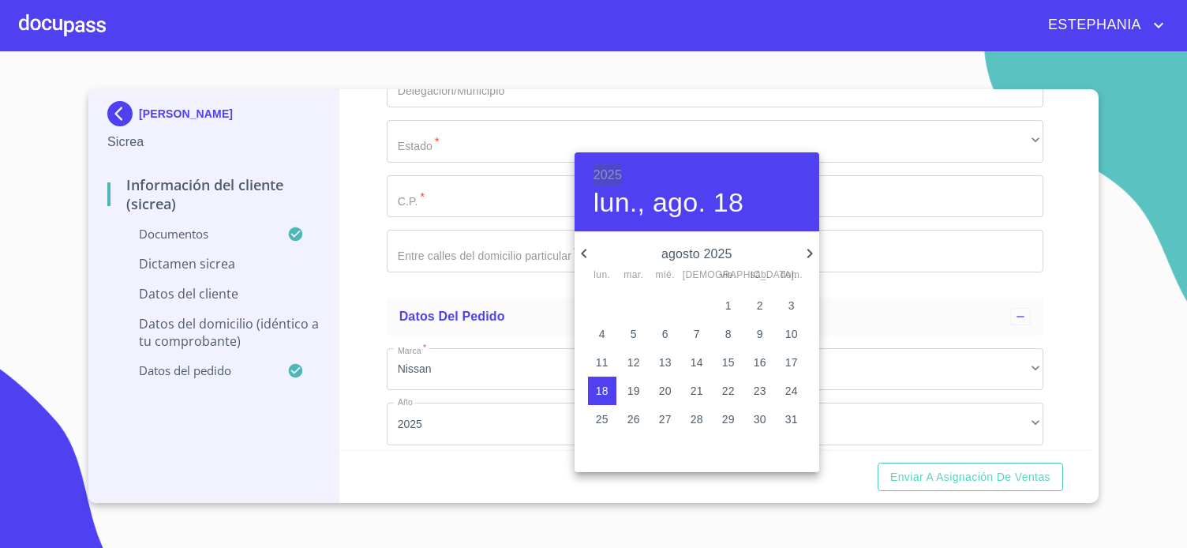
click at [613, 173] on h6 "2025" at bounding box center [607, 175] width 28 height 22
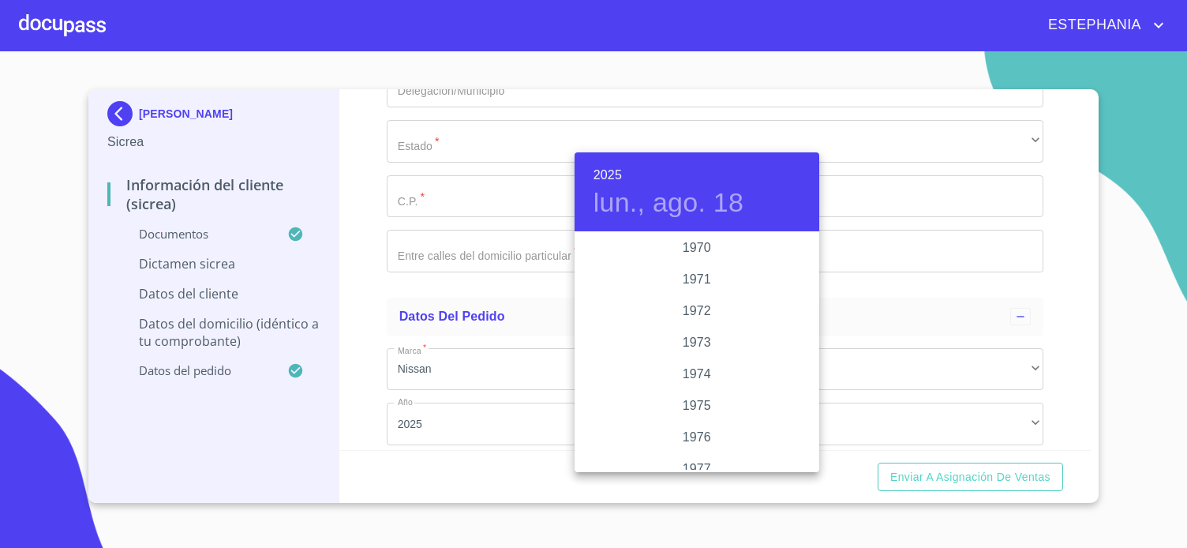
scroll to position [1503, 0]
click at [698, 324] on div "1975" at bounding box center [697, 324] width 245 height 32
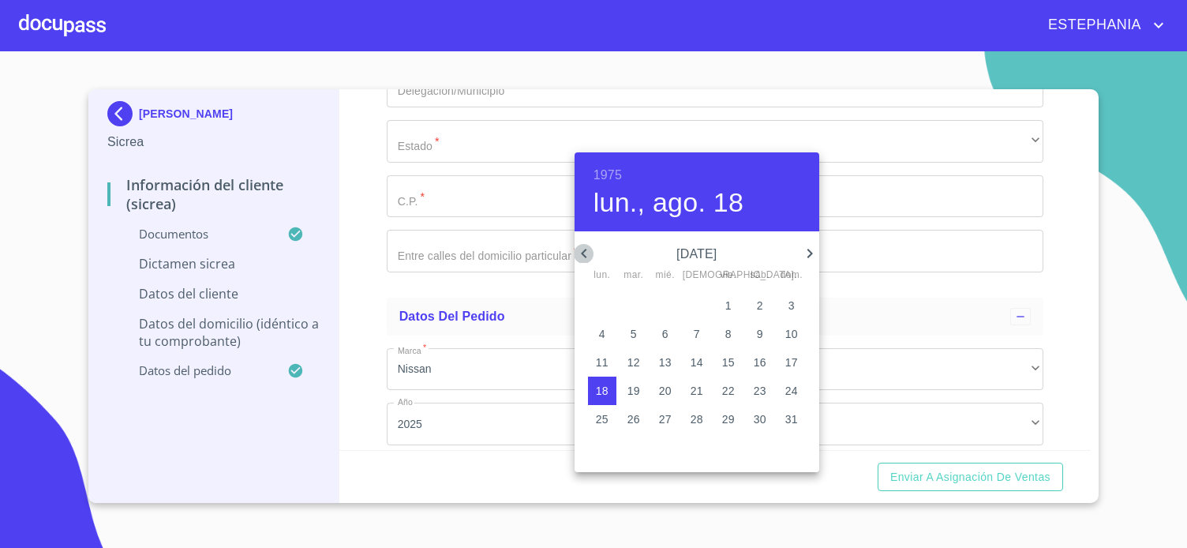
click at [590, 250] on icon "button" at bounding box center [584, 253] width 19 height 19
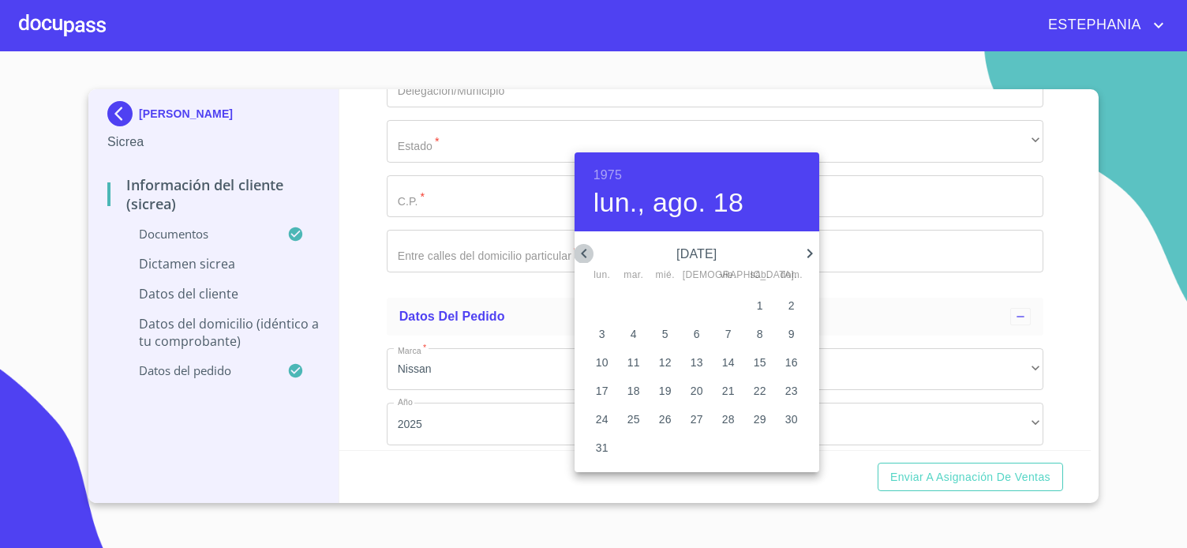
click at [590, 250] on icon "button" at bounding box center [584, 253] width 19 height 19
click at [698, 393] on p "20" at bounding box center [697, 391] width 13 height 16
type input "[DATE]"
click at [419, 152] on div at bounding box center [593, 274] width 1187 height 548
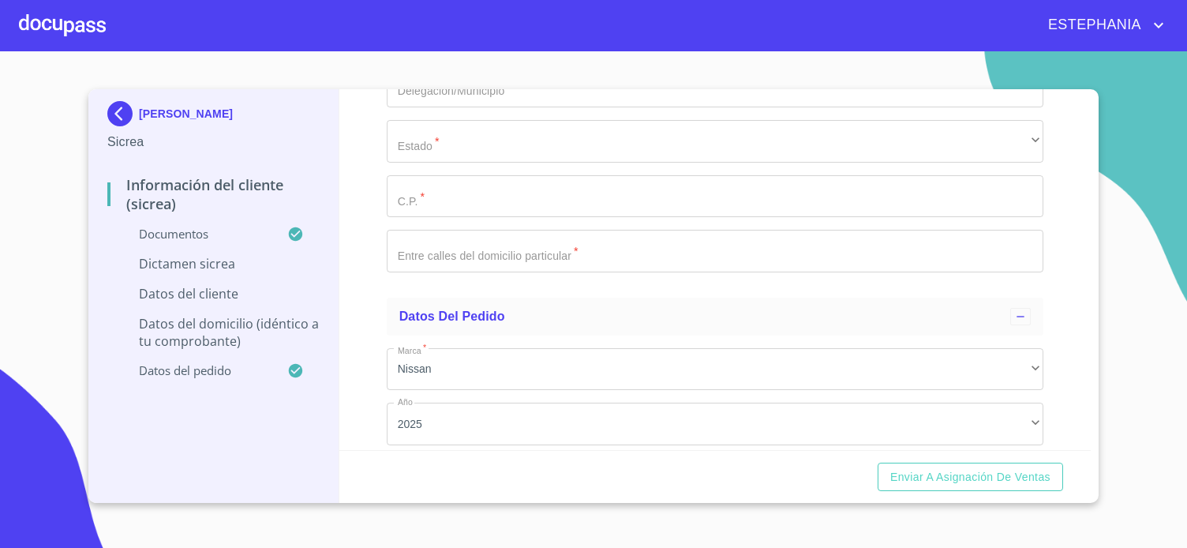
paste input "BETM750220PI0"
type input "BETM750220PI0"
paste input "BETM750220MJCNRR07"
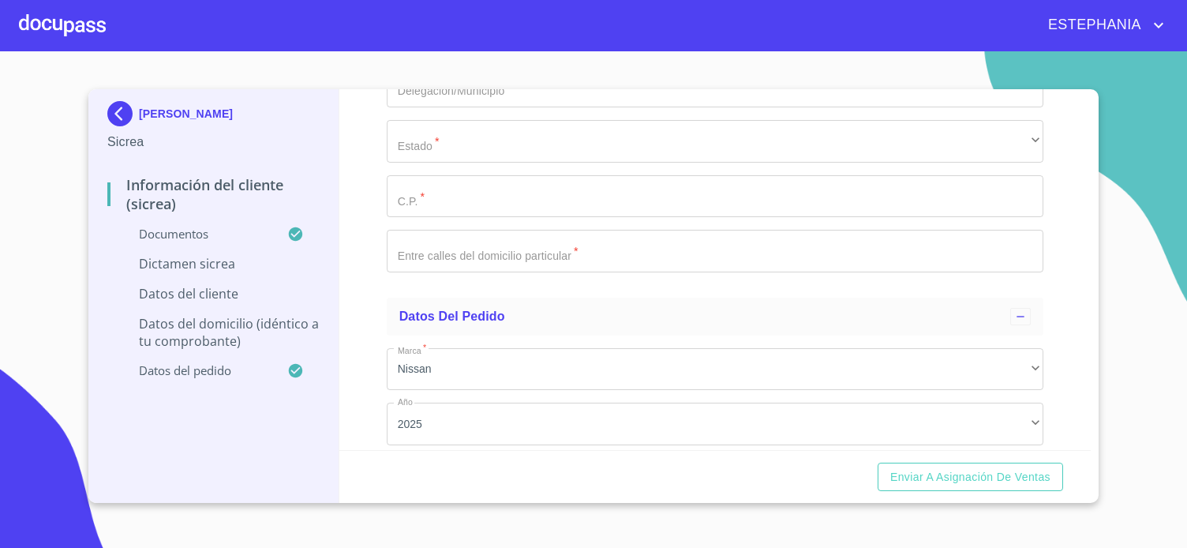
type input "BETM750220MJCNRR07"
type input "2323571278"
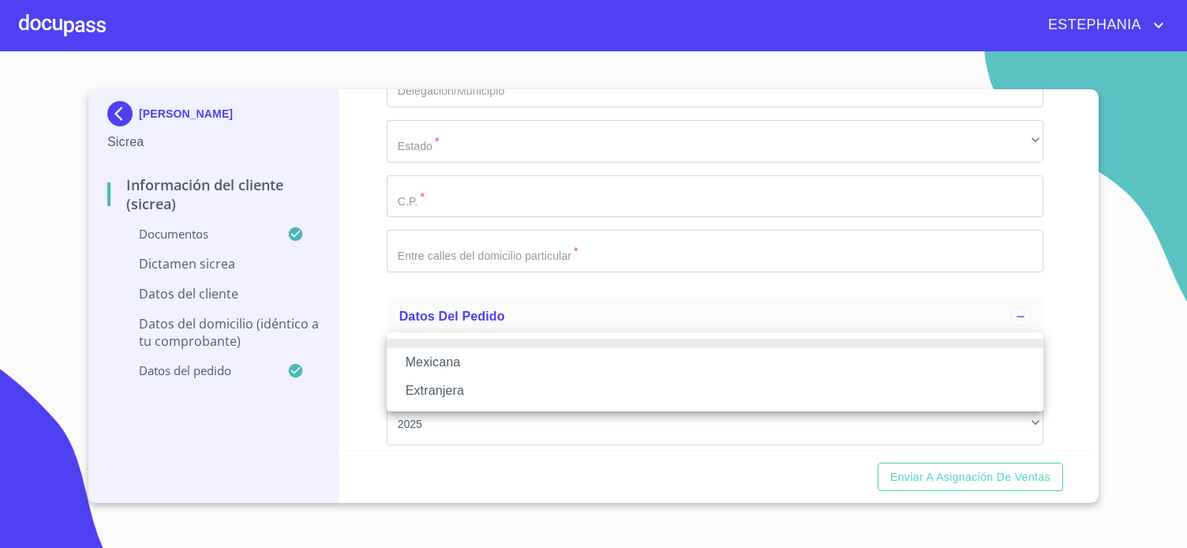
click at [463, 364] on li "Mexicana" at bounding box center [715, 362] width 657 height 28
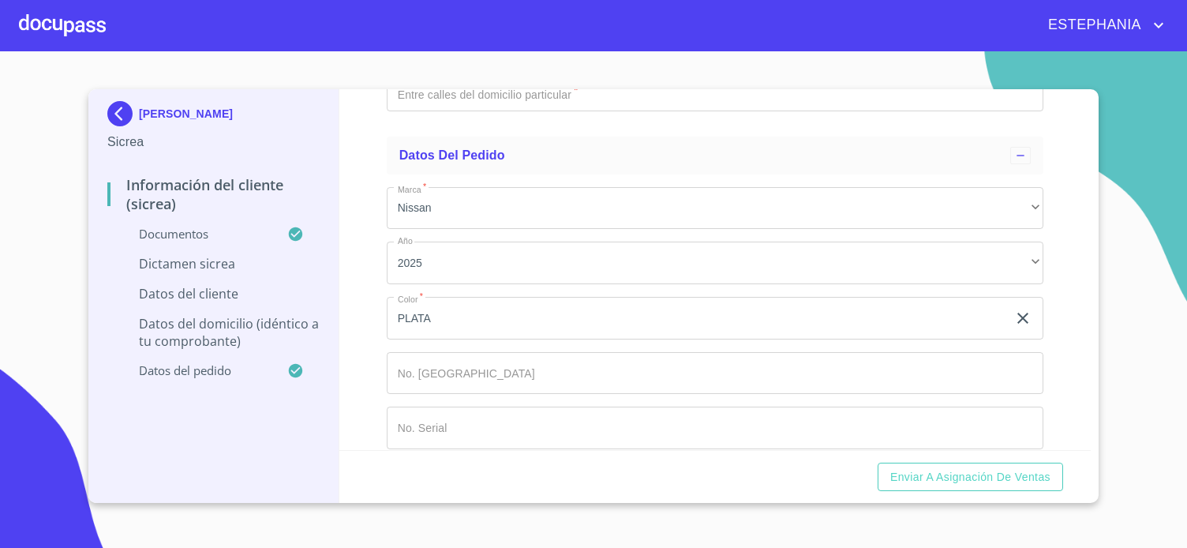
scroll to position [4777, 0]
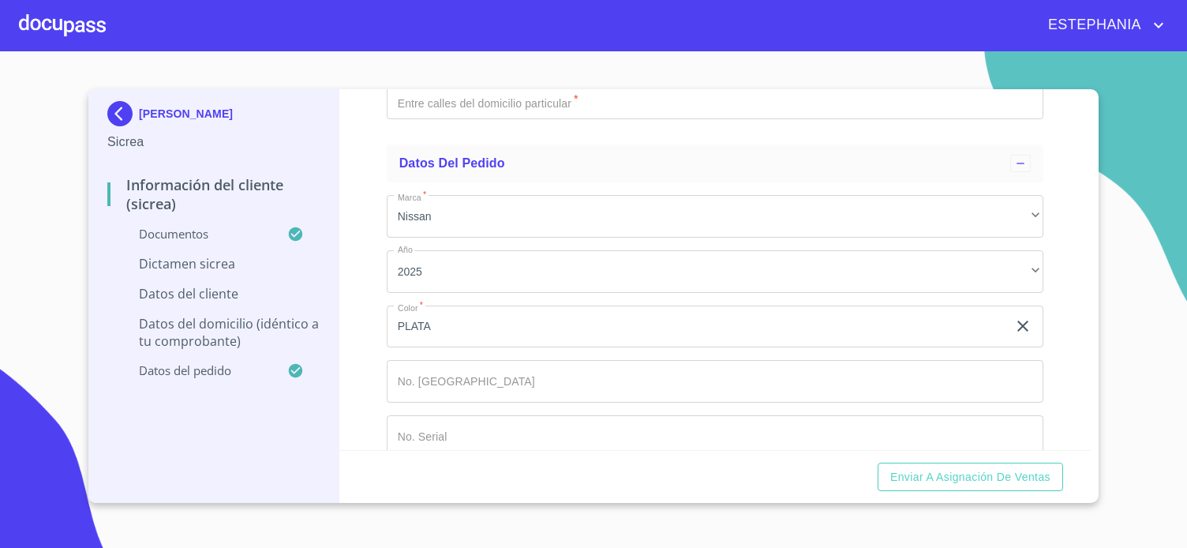
type input "[GEOGRAPHIC_DATA]"
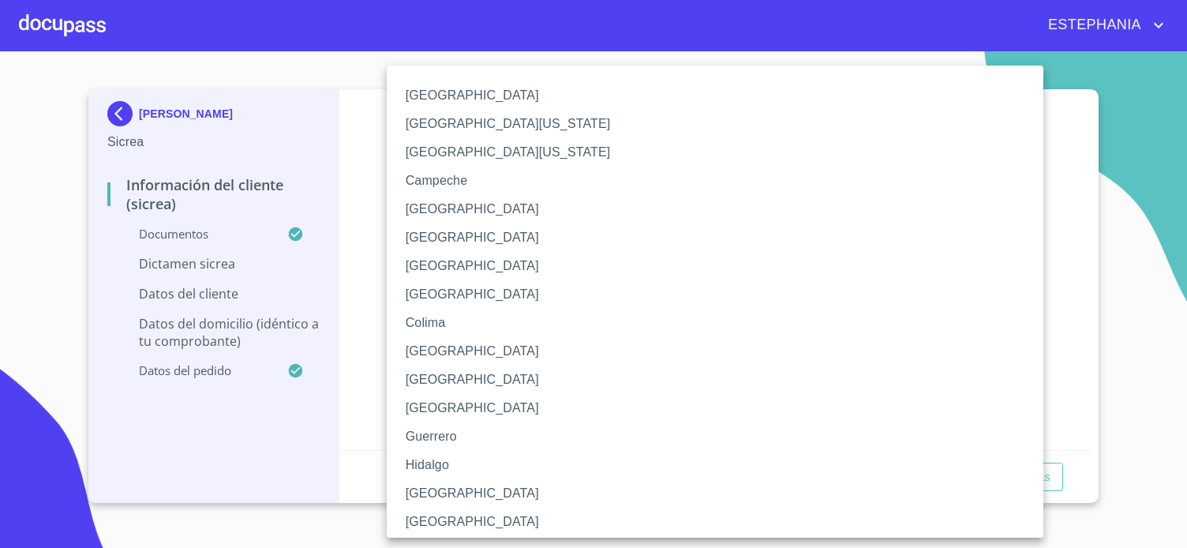
click at [445, 487] on li "[GEOGRAPHIC_DATA]" at bounding box center [715, 493] width 657 height 28
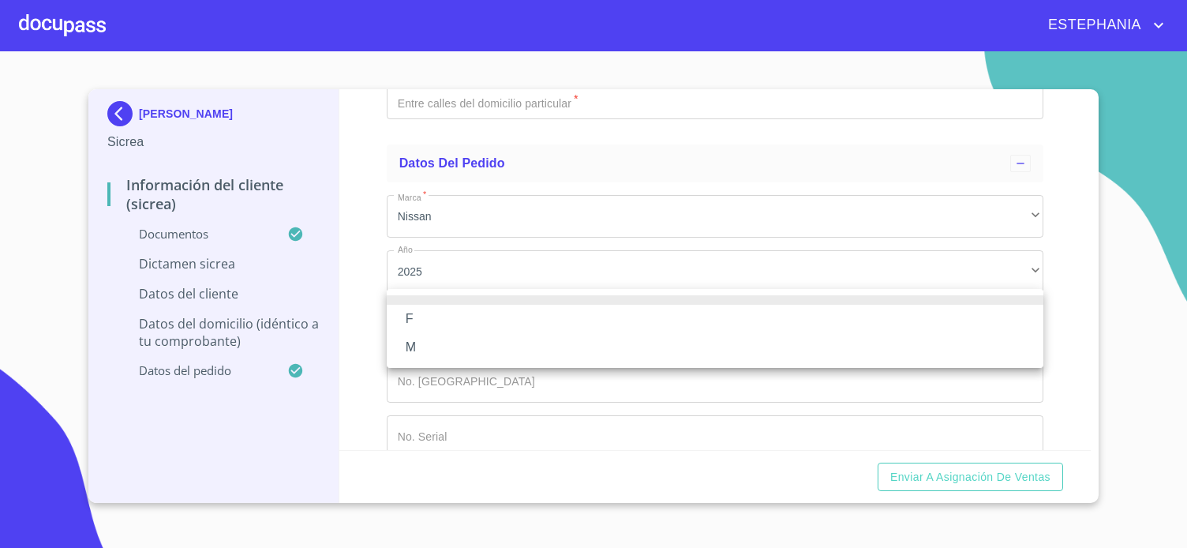
click at [429, 322] on li "F" at bounding box center [715, 319] width 657 height 28
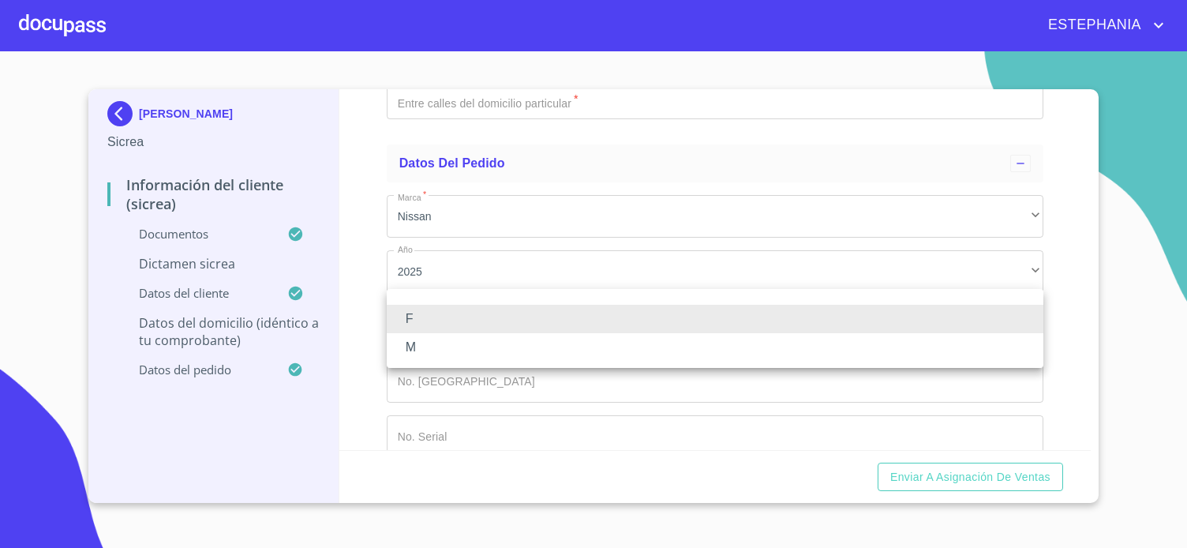
click at [421, 325] on li "F" at bounding box center [715, 319] width 657 height 28
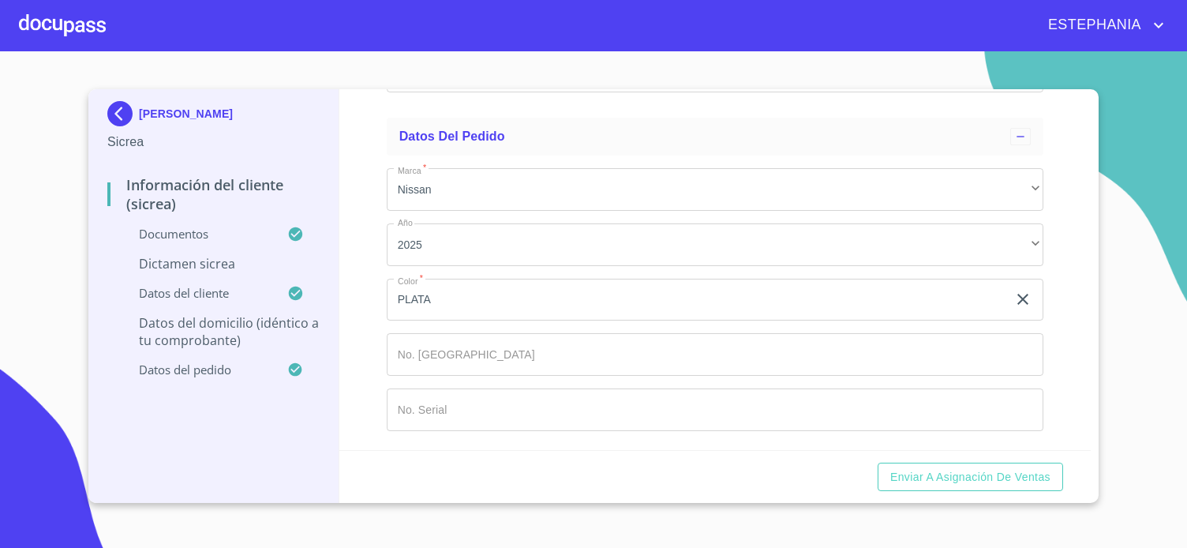
scroll to position [5107, 0]
paste input "PSEO DE LAS ORQUIDEAS 2188"
type input "PSEO DE LAS ORQUIDEAS"
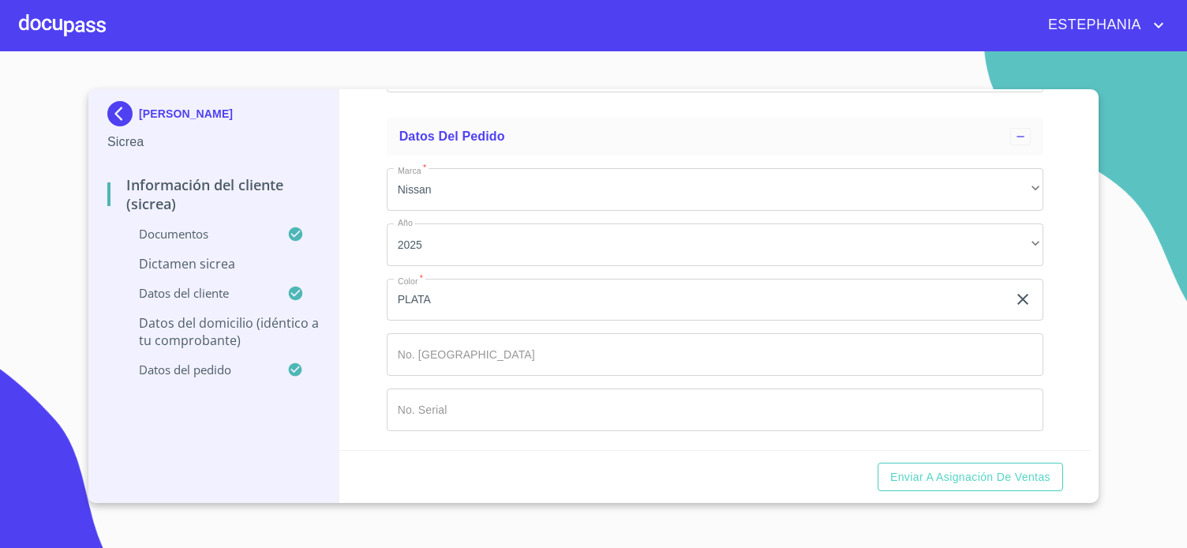
type input "2188"
paste input "[GEOGRAPHIC_DATA][PERSON_NAME] EL GDE"
type input "[GEOGRAPHIC_DATA][PERSON_NAME] EL GDE"
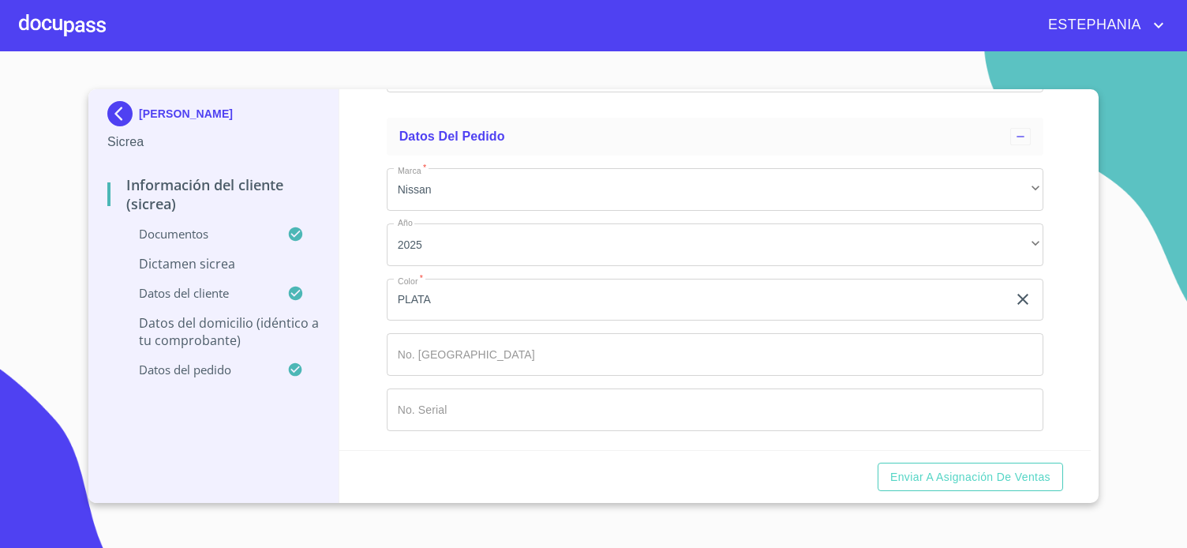
type input "[GEOGRAPHIC_DATA]"
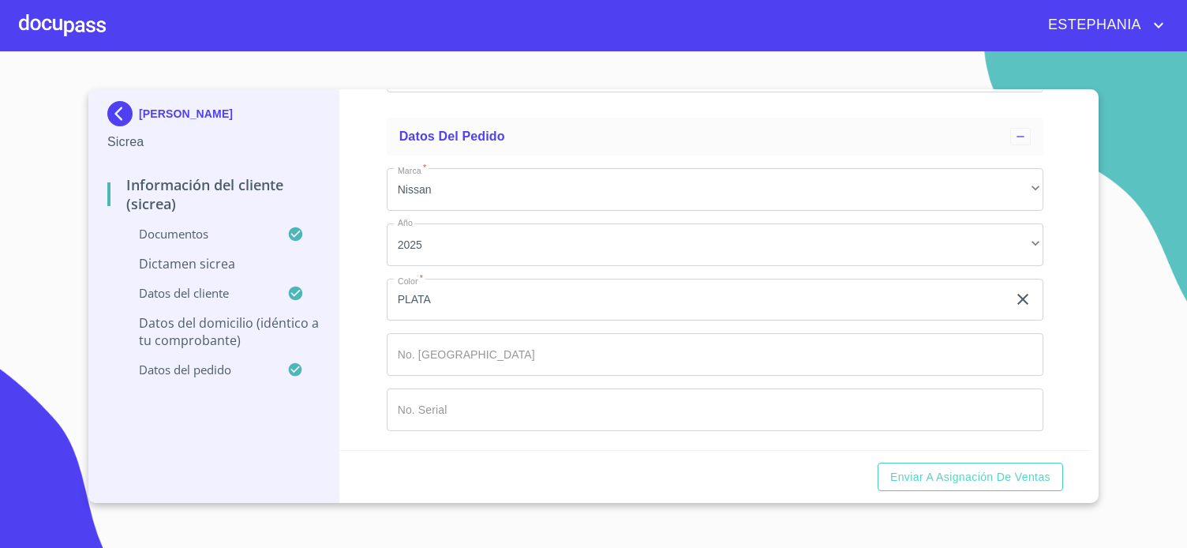
paste input "SAN [PERSON_NAME] EL GRA"
type input "SAN [PERSON_NAME] EL GRA"
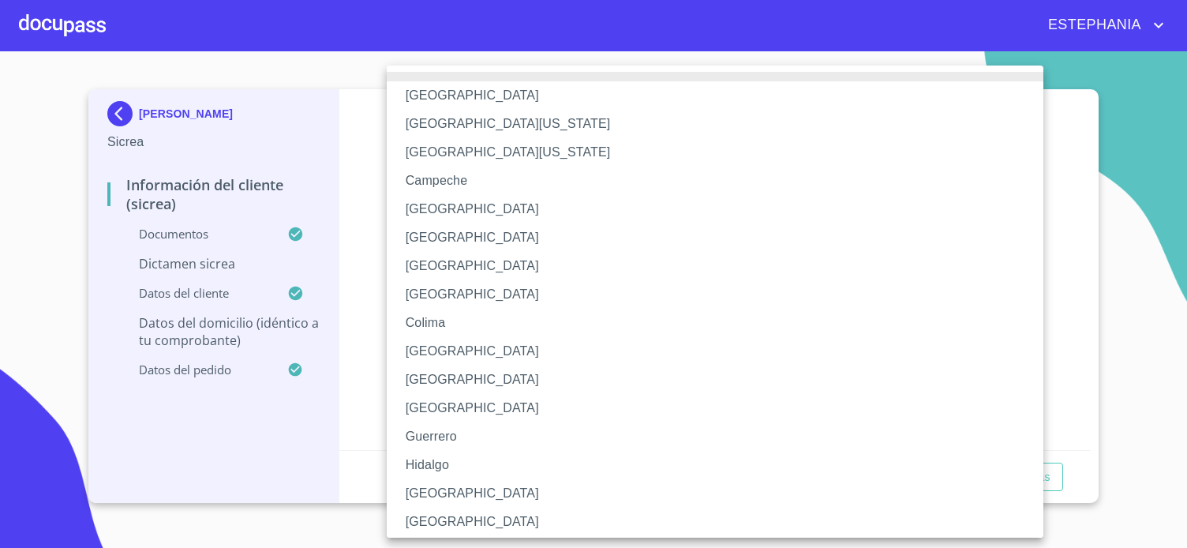
drag, startPoint x: 451, startPoint y: 478, endPoint x: 444, endPoint y: 493, distance: 16.6
click at [444, 493] on ul "[GEOGRAPHIC_DATA] [GEOGRAPHIC_DATA][US_STATE] [GEOGRAPHIC_DATA][US_STATE] [GEOG…" at bounding box center [715, 531] width 657 height 931
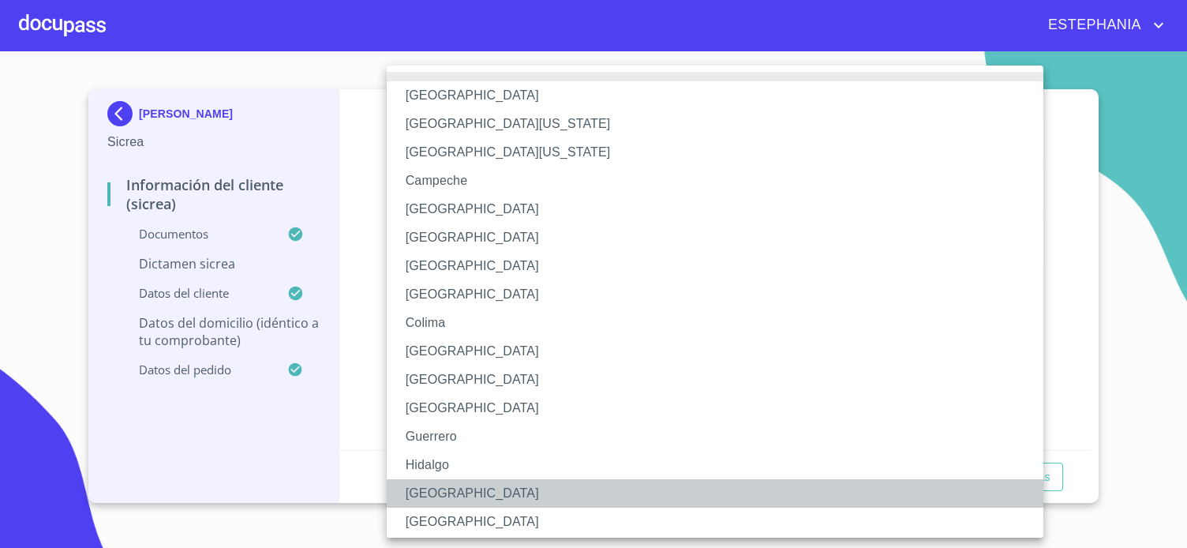
click at [444, 493] on li "[GEOGRAPHIC_DATA]" at bounding box center [715, 493] width 657 height 28
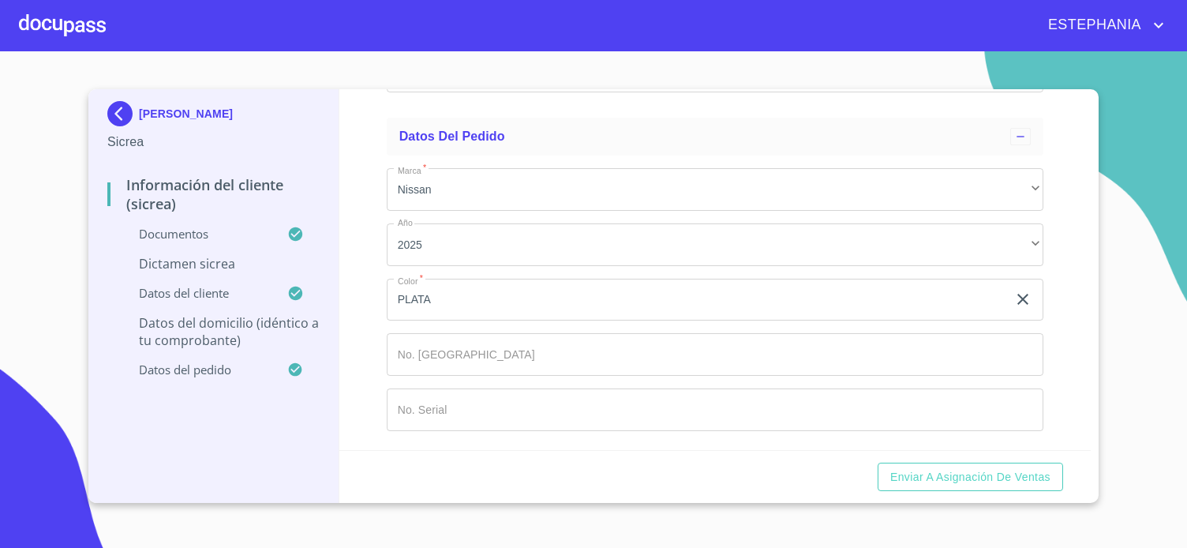
type input "45650"
click at [363, 238] on div "Información del Cliente (Sicrea) Documentos Documento de identificación.   * IN…" at bounding box center [715, 269] width 752 height 361
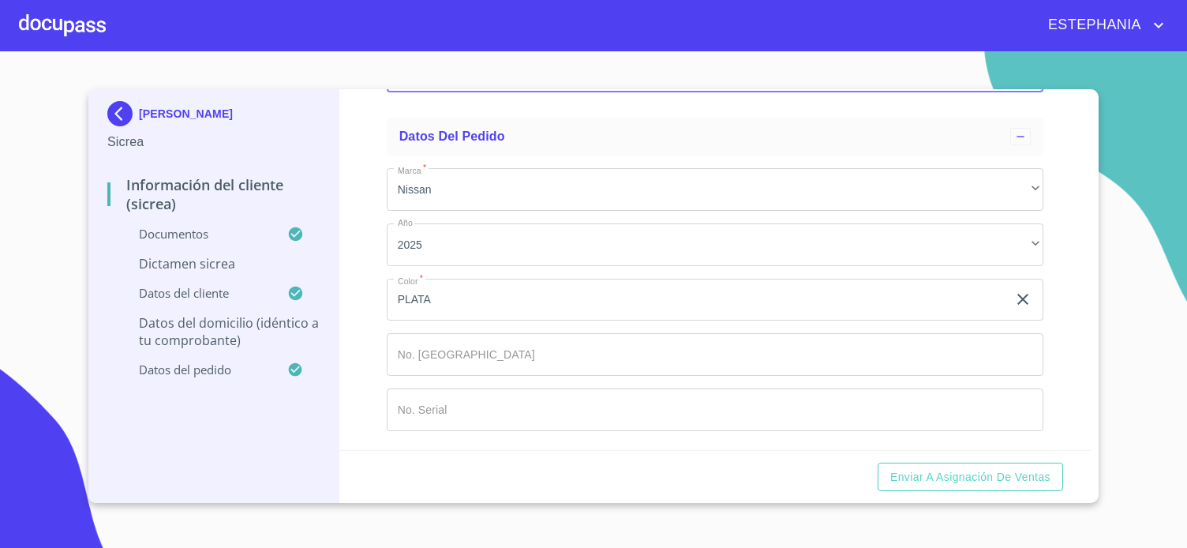
click at [555, 93] on input "Documento de identificación.   *" at bounding box center [715, 72] width 657 height 43
paste input "MATAMOROS Y [PERSON_NAME][GEOGRAPHIC_DATA]"
type input "MATAMOROS Y [PERSON_NAME][GEOGRAPHIC_DATA]"
click at [1102, 241] on section "[PERSON_NAME] Información del Cliente (Sicrea) Documentos Dictamen Sicrea Datos…" at bounding box center [593, 299] width 1187 height 496
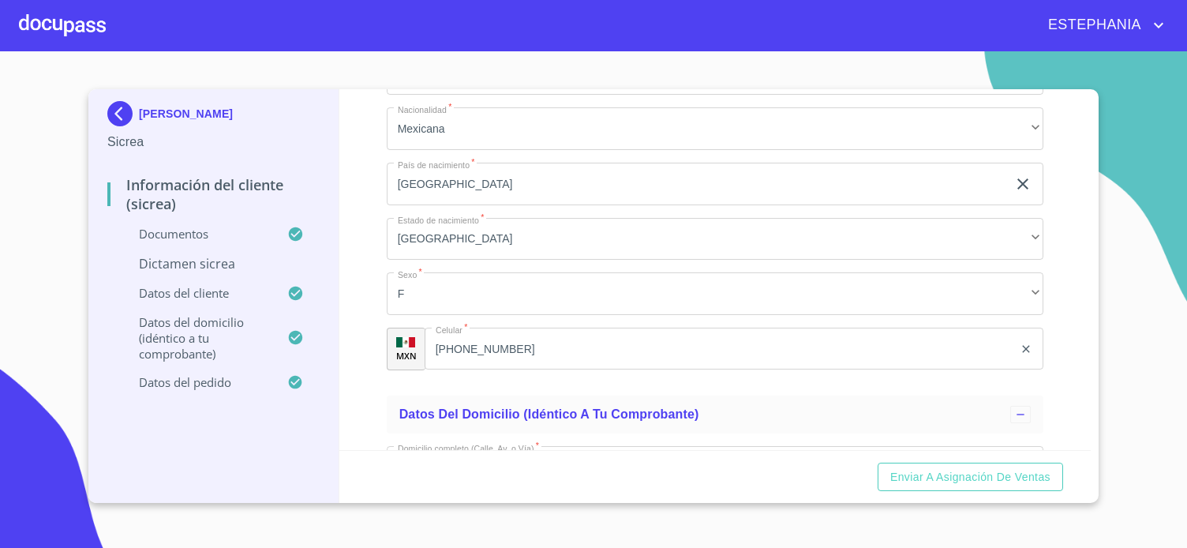
scroll to position [4068, 0]
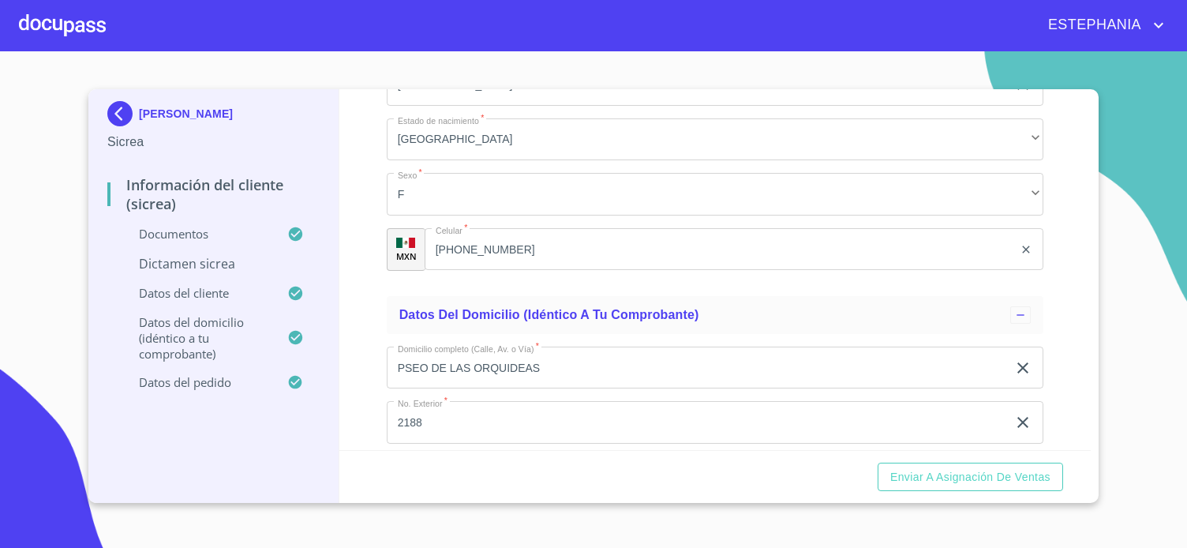
drag, startPoint x: 281, startPoint y: 425, endPoint x: 494, endPoint y: 343, distance: 228.6
click at [281, 426] on div "[PERSON_NAME] Información del Cliente (Sicrea) Documentos Dictamen Sicrea Datos…" at bounding box center [213, 296] width 251 height 414
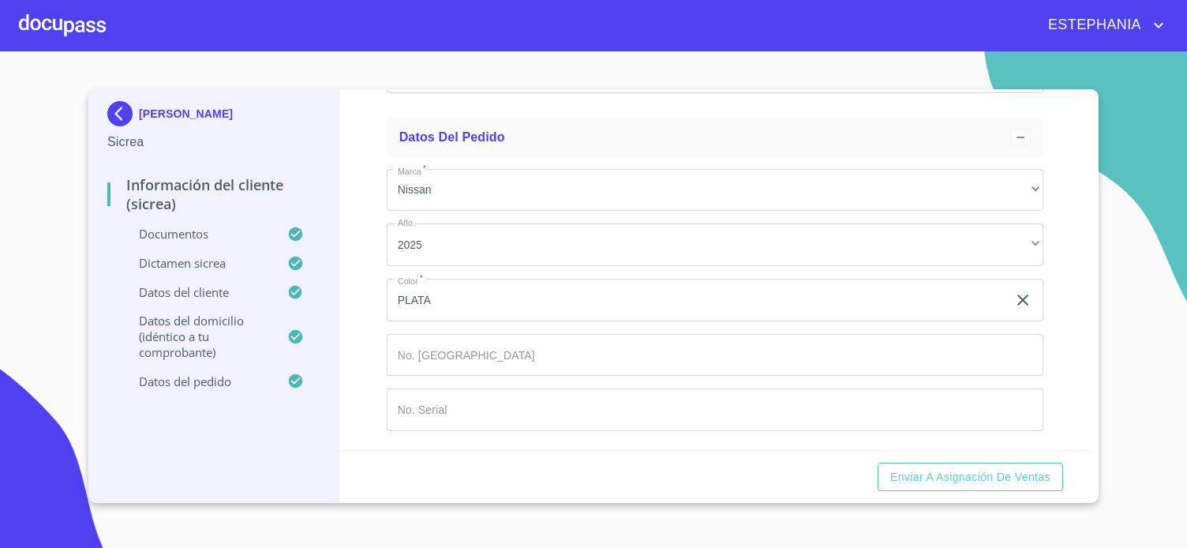
scroll to position [5892, 0]
click at [1035, 481] on span "Enviar a Asignación de Ventas" at bounding box center [970, 477] width 160 height 20
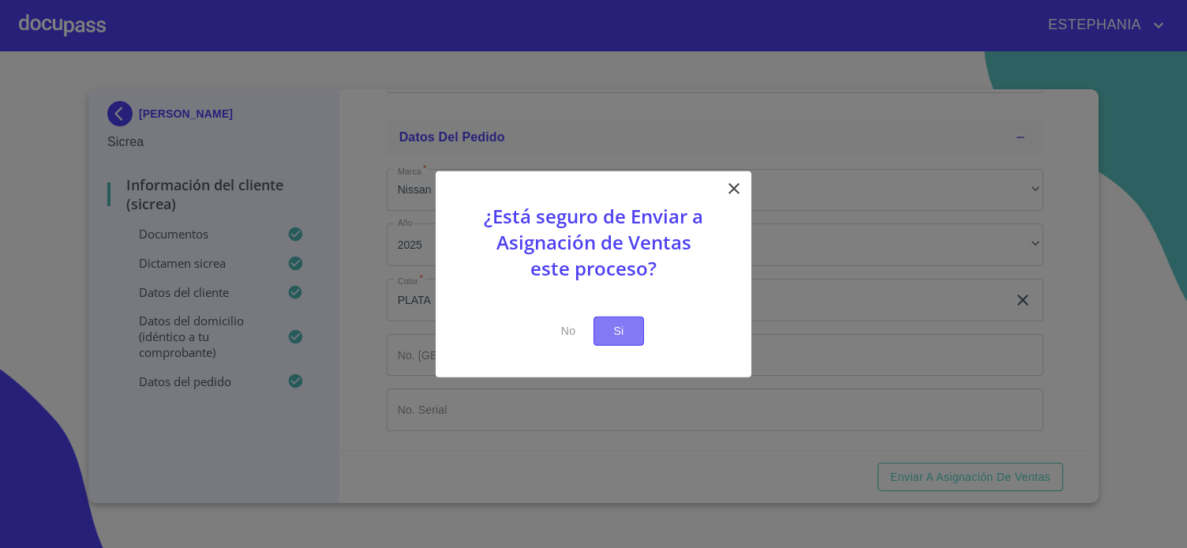
click at [615, 334] on span "Si" at bounding box center [618, 331] width 25 height 20
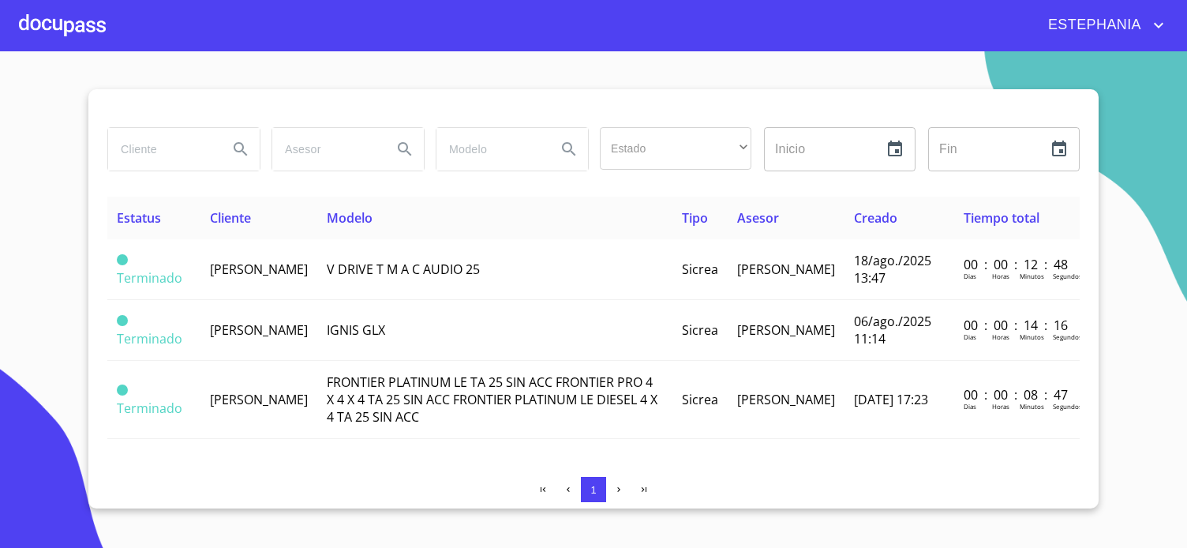
click at [211, 64] on section "Estado ​ ​ Inicio ​ Fin ​ Estatus Cliente Modelo Tipo Asesor Creado Tiempo tota…" at bounding box center [593, 299] width 1187 height 496
